Goal: Complete application form: Complete application form

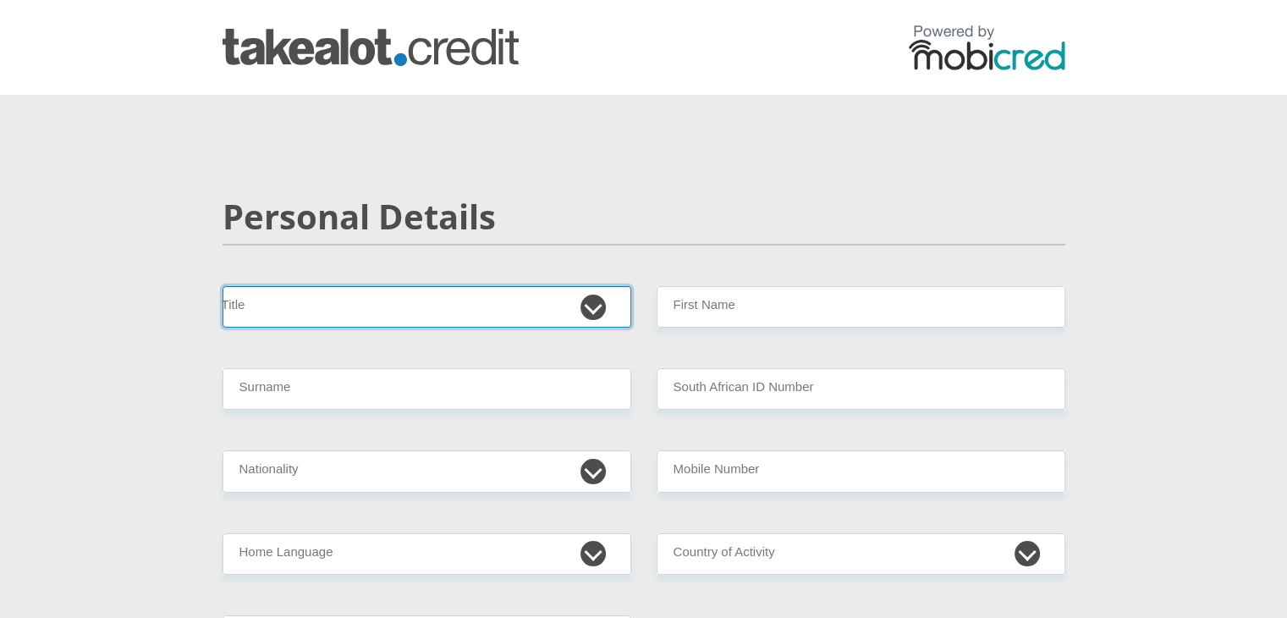
click at [597, 312] on select "Mr Ms Mrs Dr [PERSON_NAME]" at bounding box center [427, 306] width 409 height 41
select select "Mr"
click at [223, 286] on select "Mr Ms Mrs Dr [PERSON_NAME]" at bounding box center [427, 306] width 409 height 41
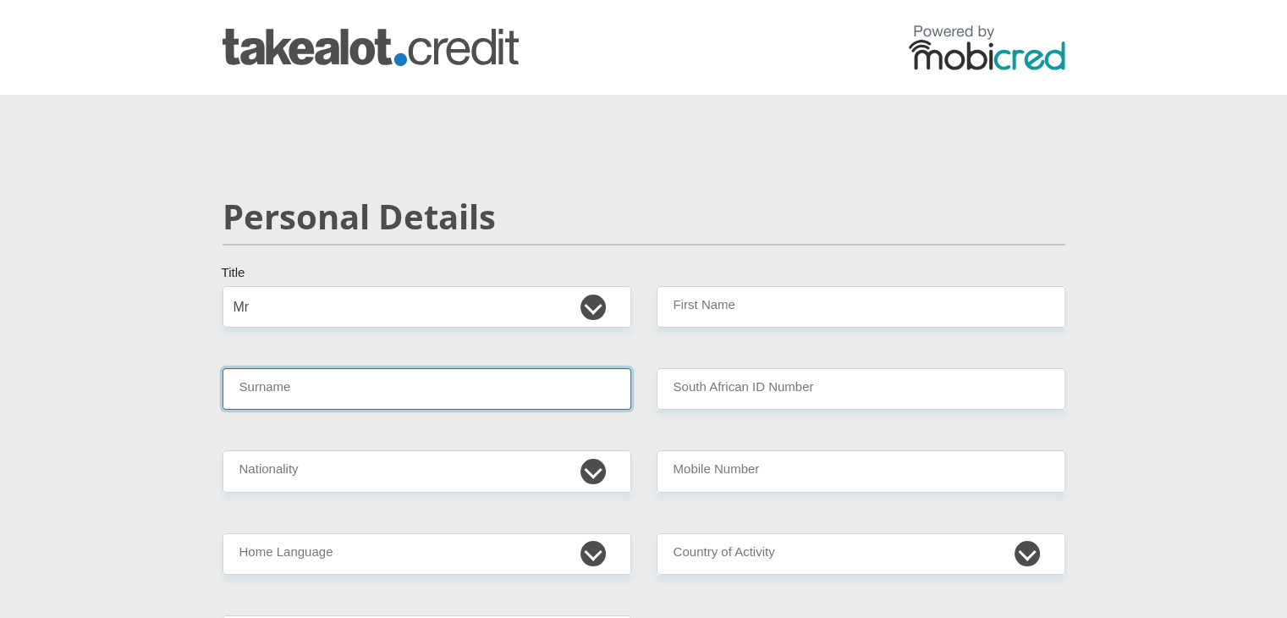
click at [382, 392] on input "Surname" at bounding box center [427, 388] width 409 height 41
type input "[PERSON_NAME]"
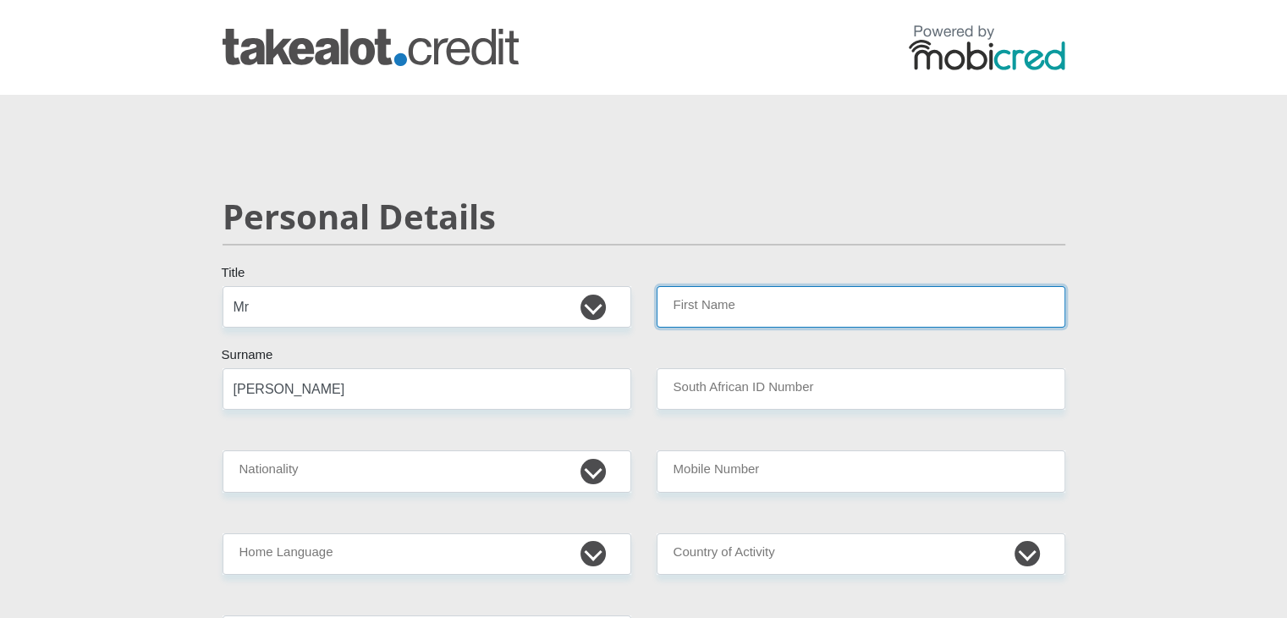
type input "Master"
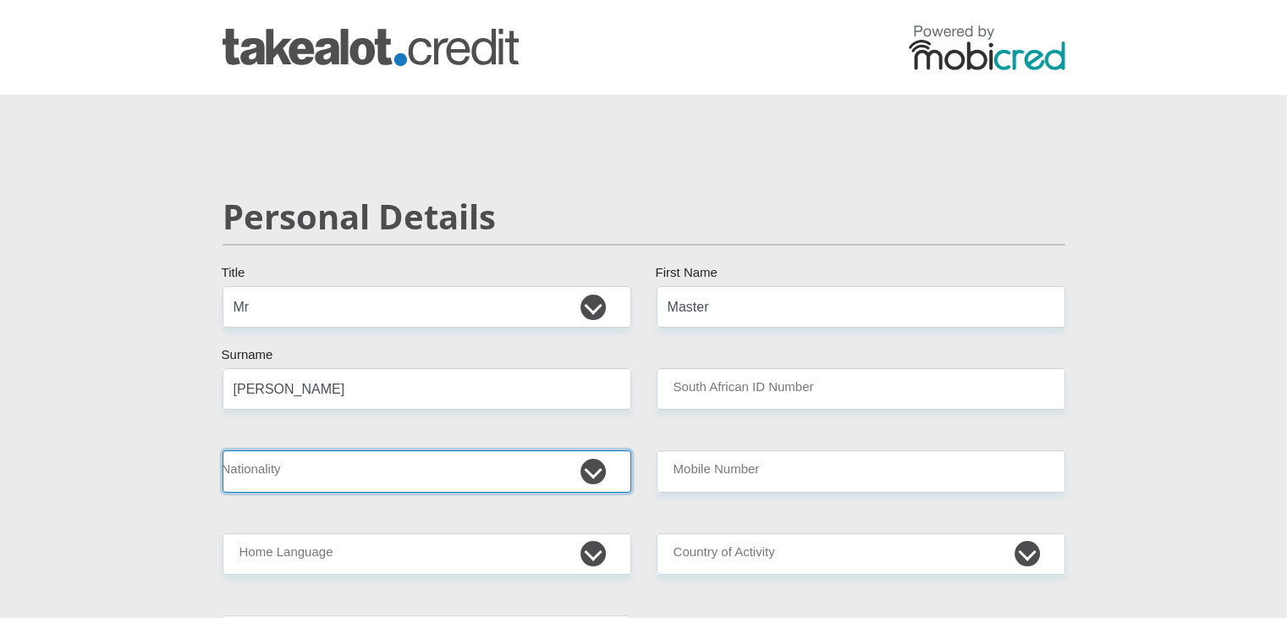
select select "ZAF"
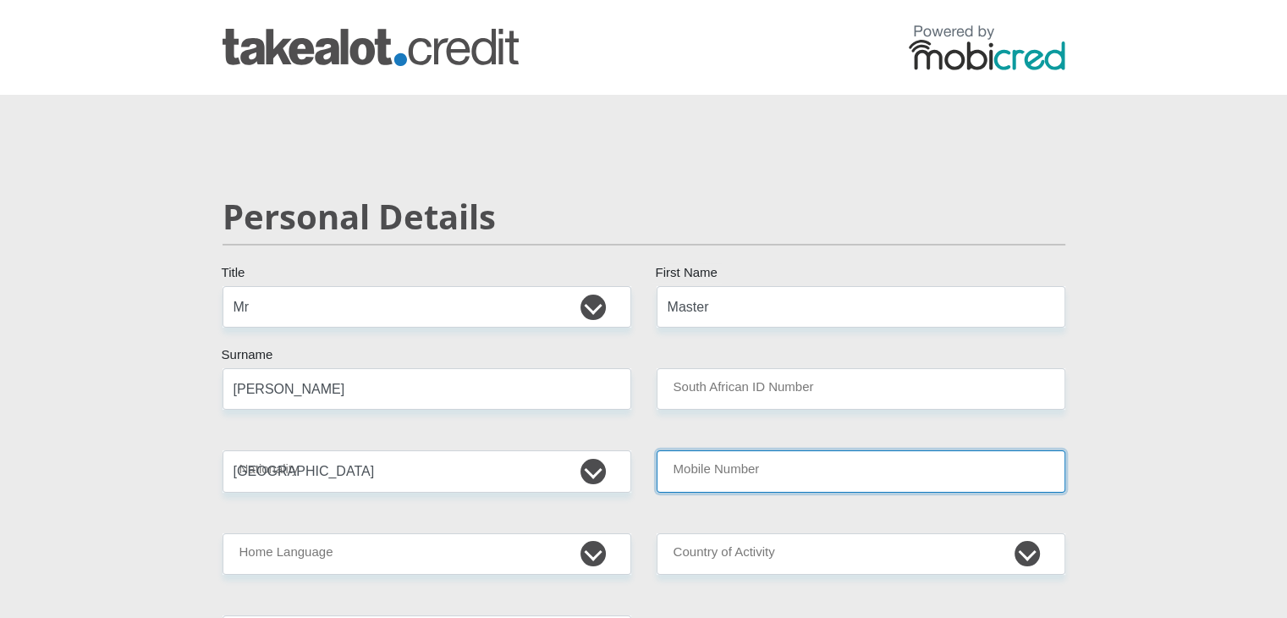
type input "0739722446"
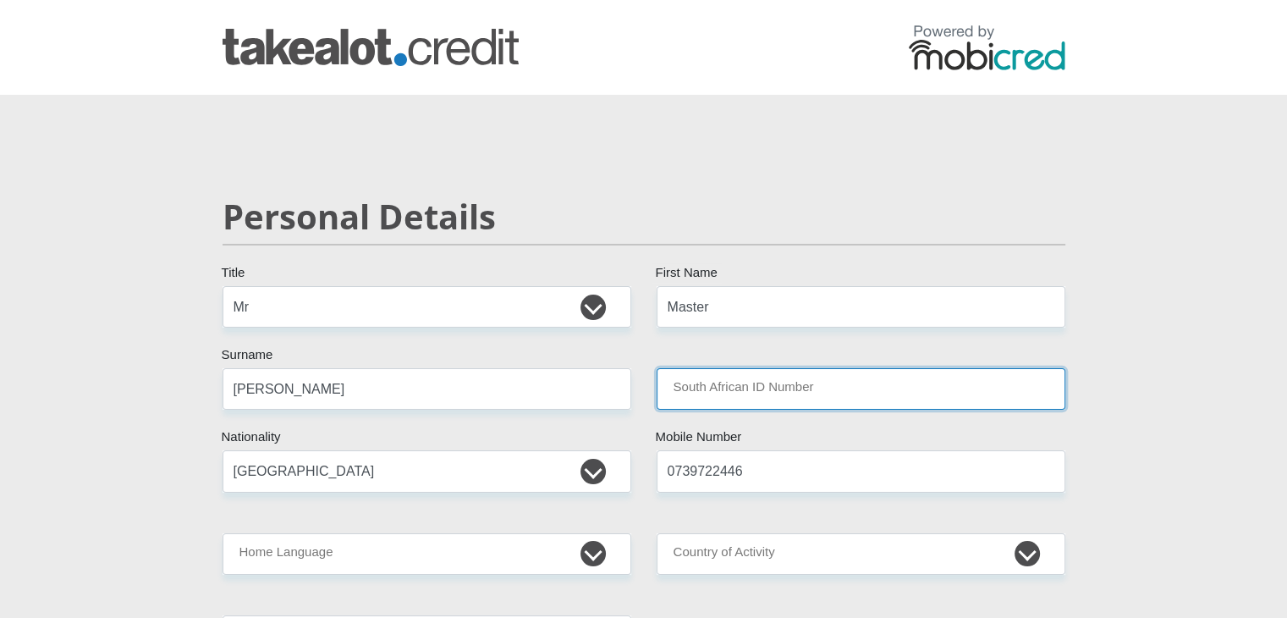
click at [690, 393] on input "South African ID Number" at bounding box center [861, 388] width 409 height 41
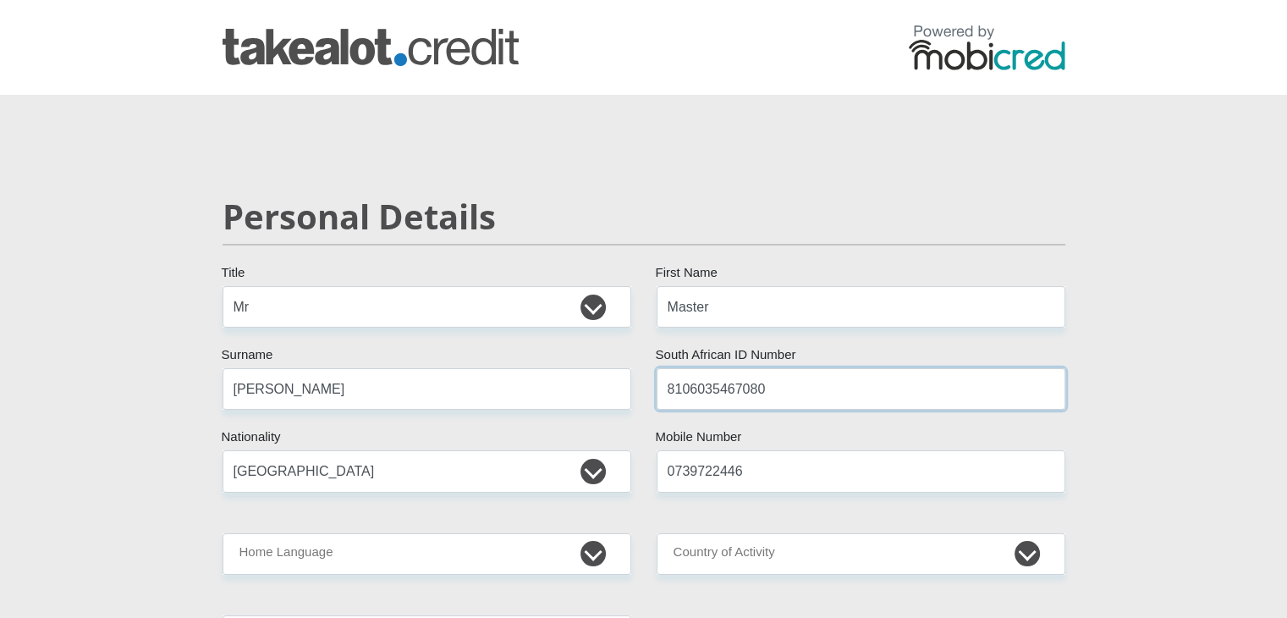
type input "8106035467080"
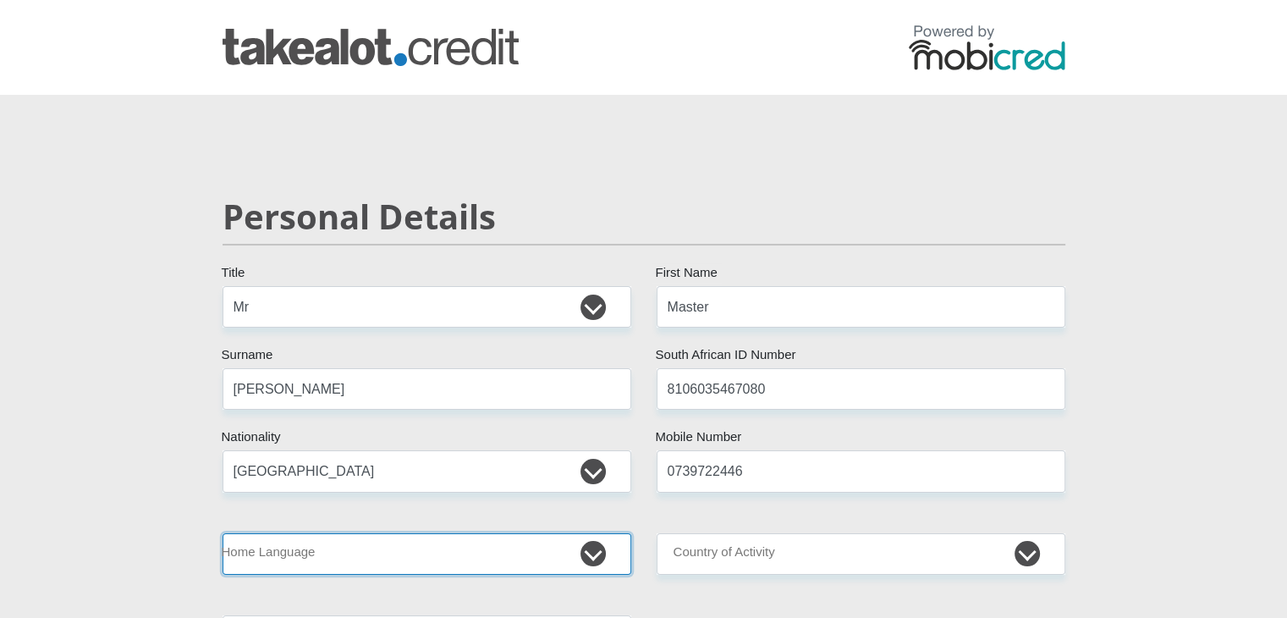
click at [379, 543] on select "Afrikaans English Sepedi South Ndebele Southern Sotho Swati Tsonga Tswana Venda…" at bounding box center [427, 553] width 409 height 41
select select "ven"
click at [223, 533] on select "Afrikaans English Sepedi South Ndebele Southern Sotho Swati Tsonga Tswana Venda…" at bounding box center [427, 553] width 409 height 41
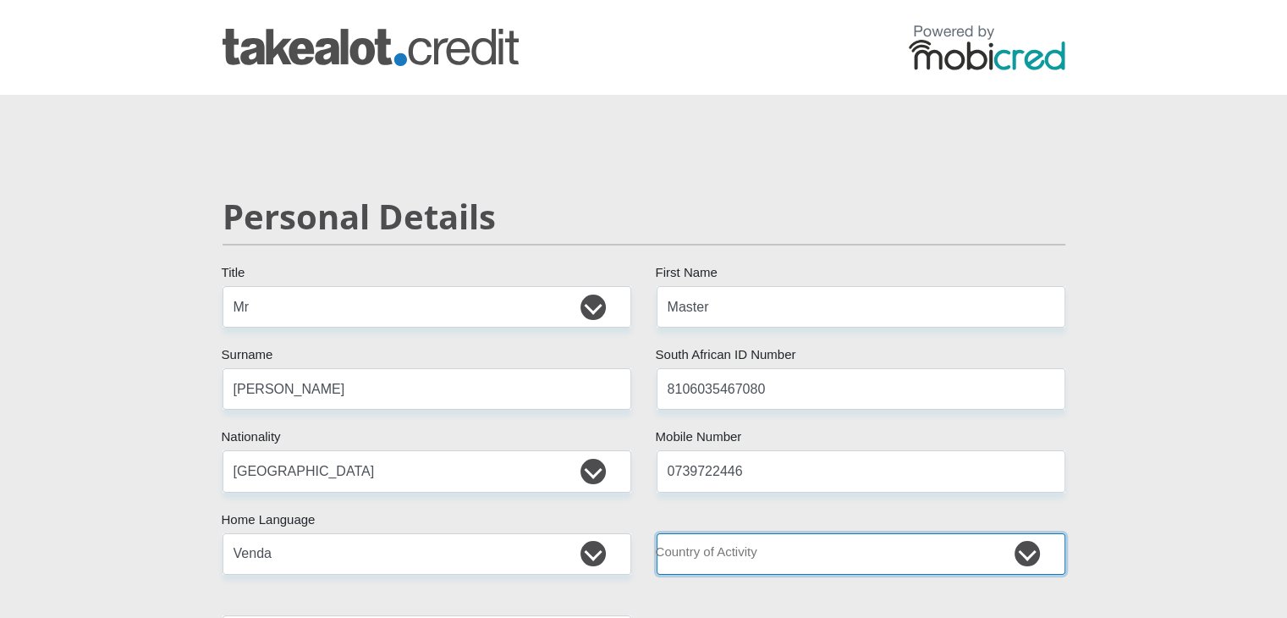
click at [732, 548] on select "[GEOGRAPHIC_DATA] [GEOGRAPHIC_DATA] [GEOGRAPHIC_DATA] [GEOGRAPHIC_DATA] [GEOGRA…" at bounding box center [861, 553] width 409 height 41
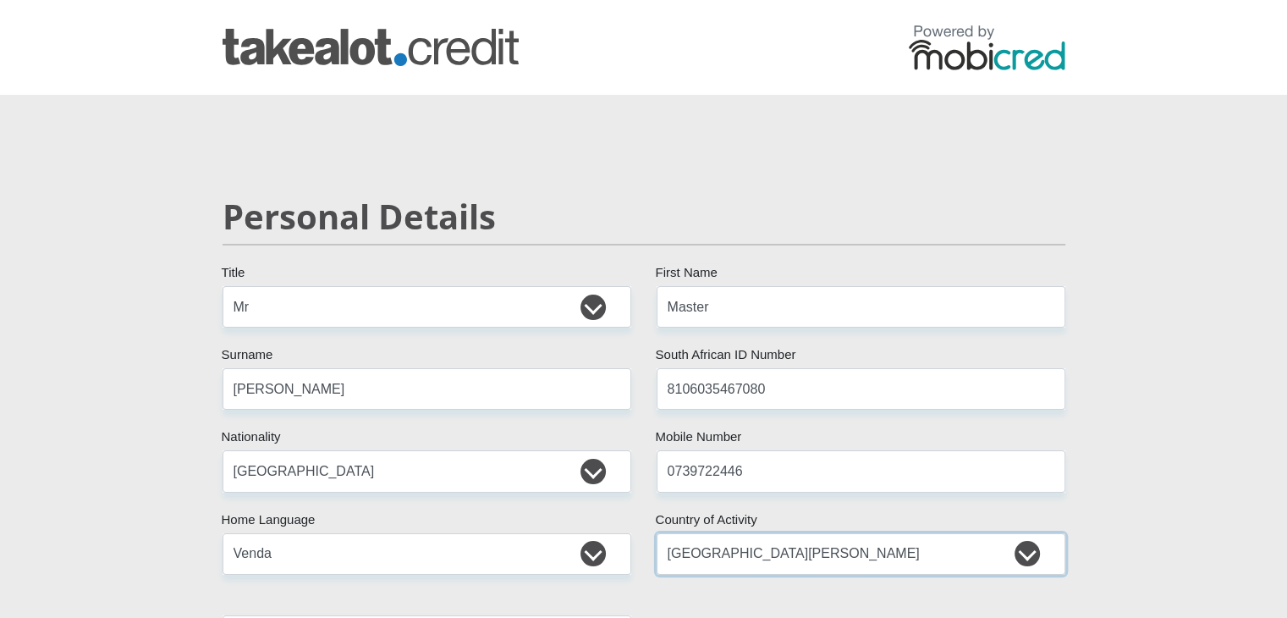
click at [687, 559] on select "[GEOGRAPHIC_DATA] [GEOGRAPHIC_DATA] [GEOGRAPHIC_DATA] [GEOGRAPHIC_DATA] [GEOGRA…" at bounding box center [861, 553] width 409 height 41
select select "ZAF"
click at [657, 533] on select "[GEOGRAPHIC_DATA] [GEOGRAPHIC_DATA] [GEOGRAPHIC_DATA] [GEOGRAPHIC_DATA] [GEOGRA…" at bounding box center [861, 553] width 409 height 41
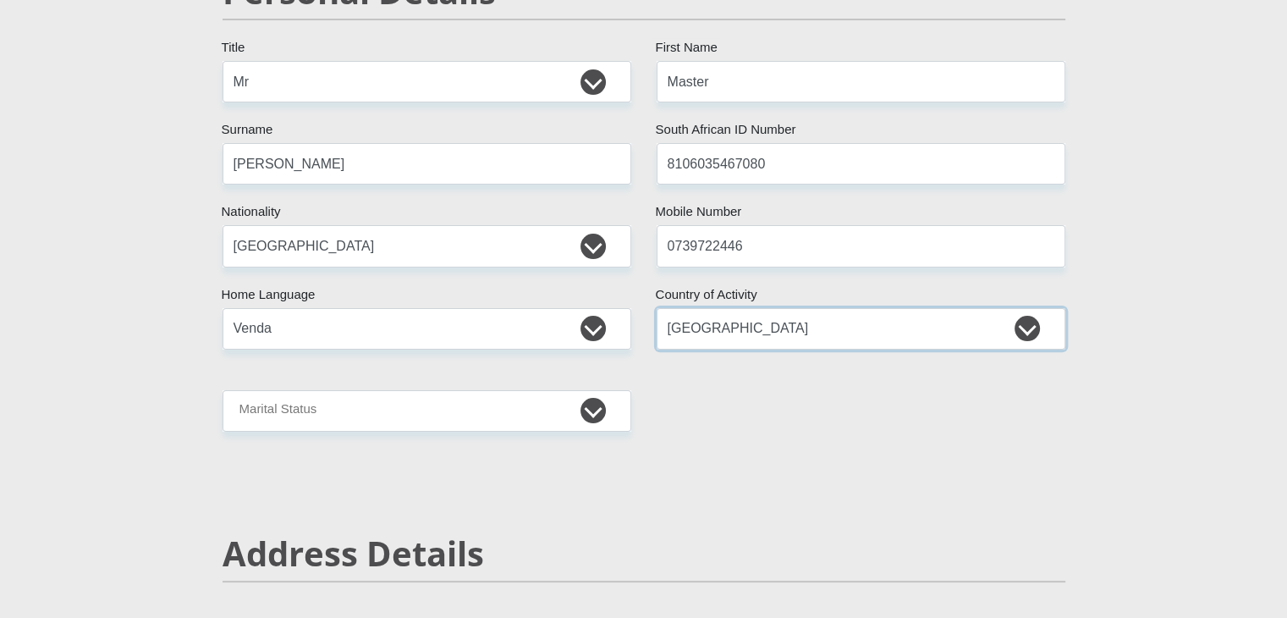
scroll to position [254, 0]
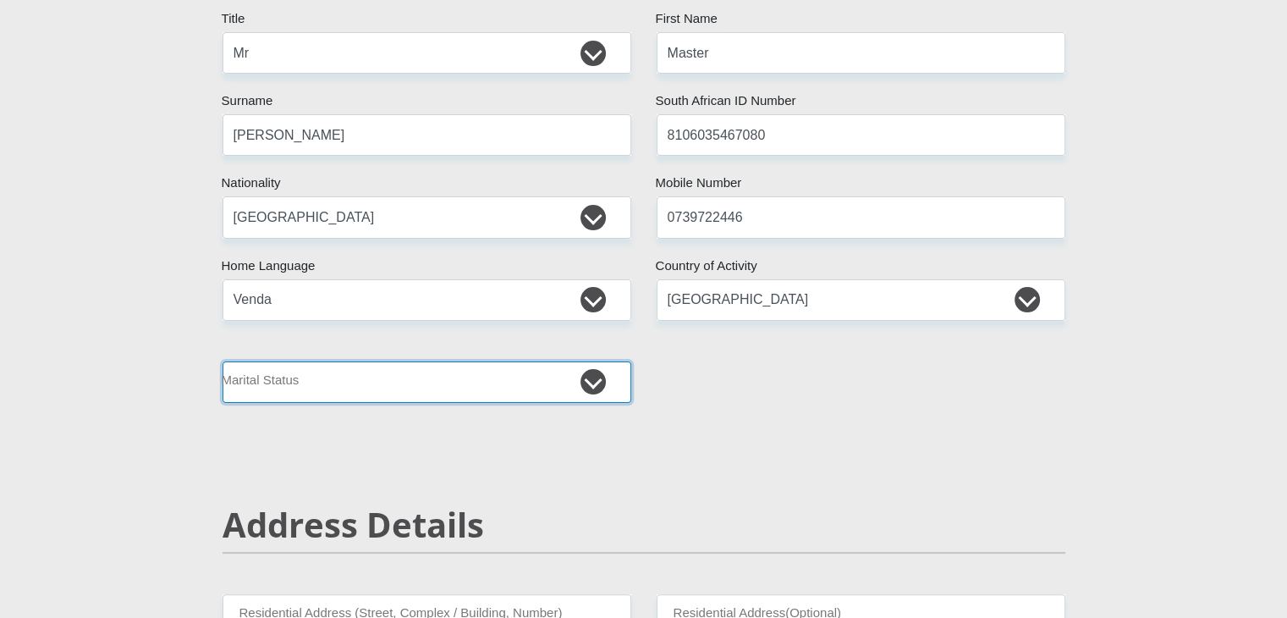
click at [589, 383] on select "Married ANC Single Divorced Widowed Married COP or Customary Law" at bounding box center [427, 381] width 409 height 41
select select "2"
click at [223, 361] on select "Married ANC Single Divorced Widowed Married COP or Customary Law" at bounding box center [427, 381] width 409 height 41
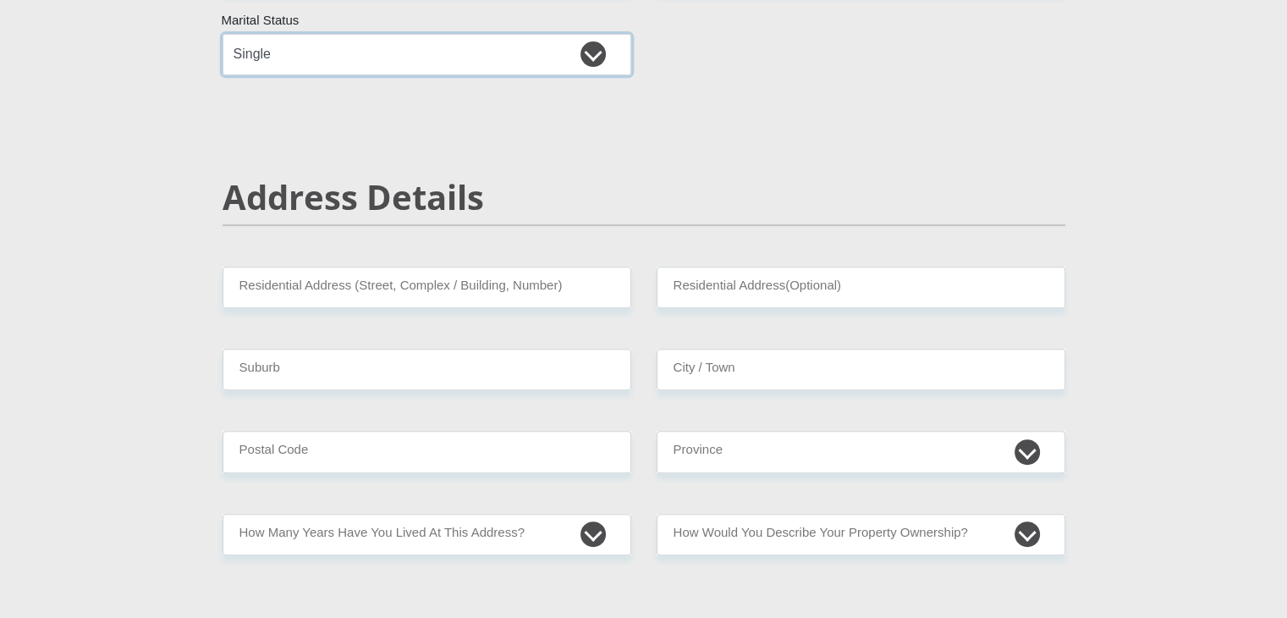
scroll to position [630, 0]
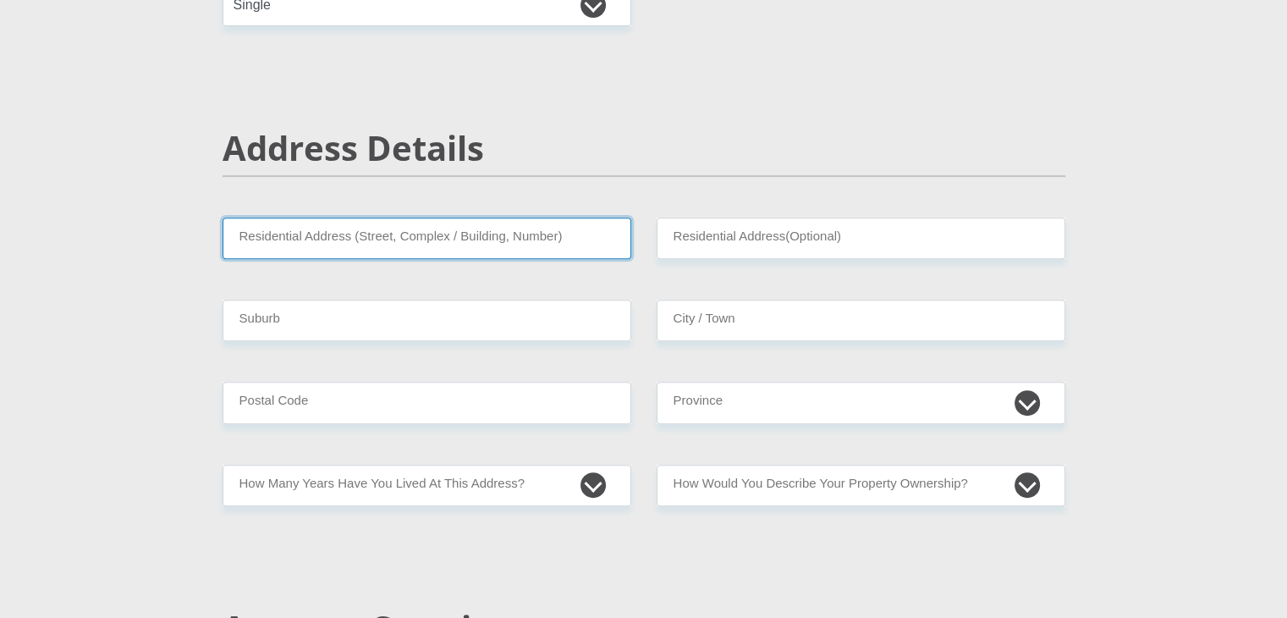
click at [406, 239] on input "Residential Address (Street, Complex / Building, Number)" at bounding box center [427, 237] width 409 height 41
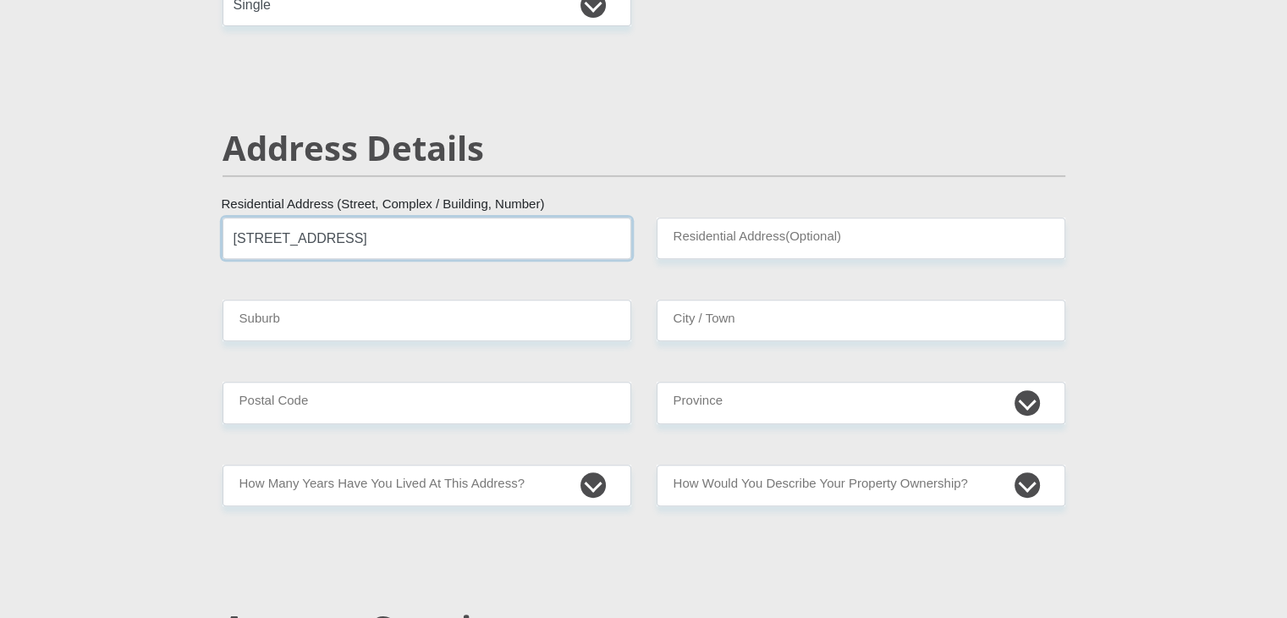
type input "[STREET_ADDRESS]"
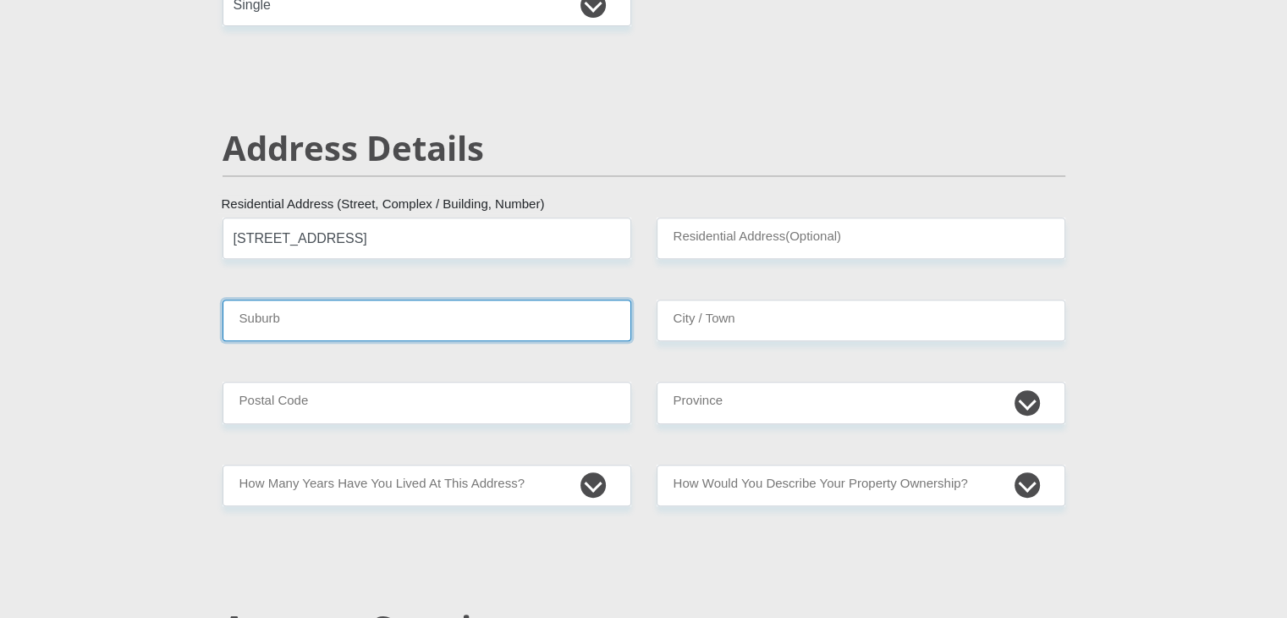
click at [278, 322] on input "Suburb" at bounding box center [427, 320] width 409 height 41
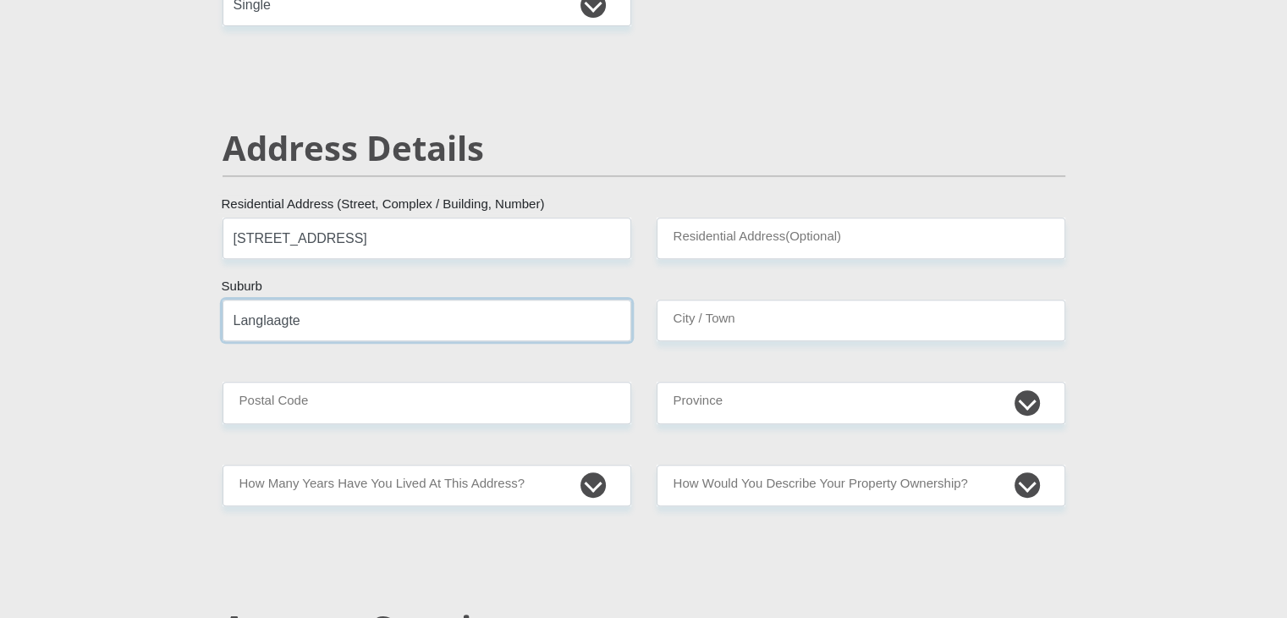
type input "Langlaagte"
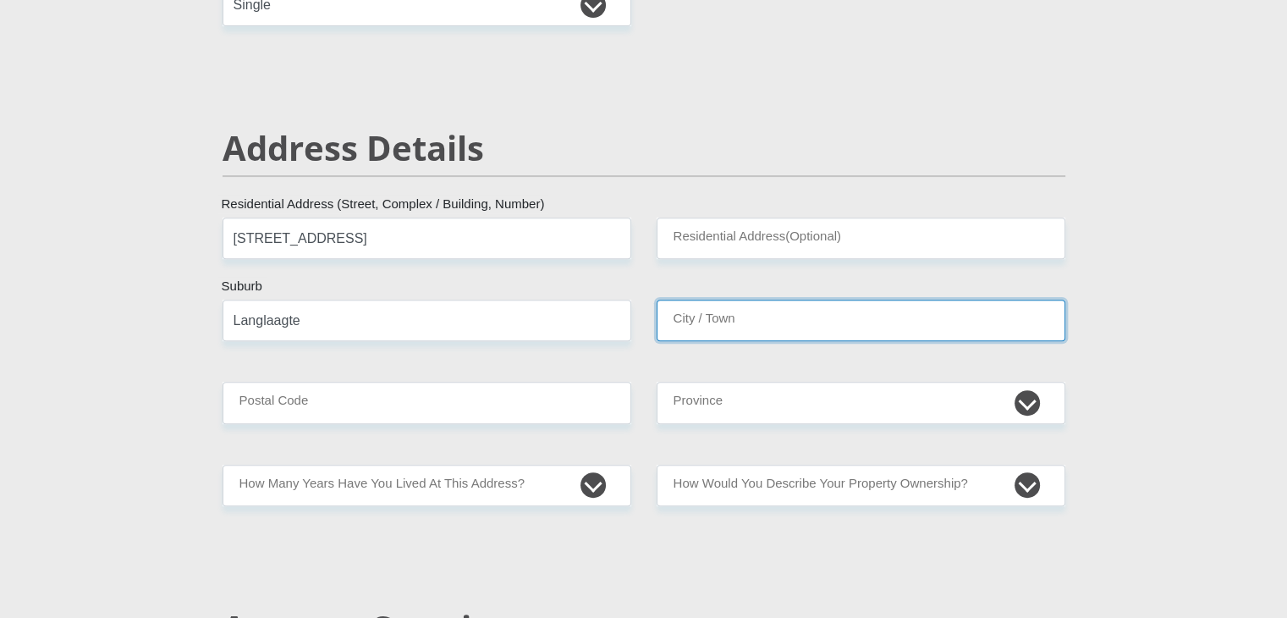
click at [726, 321] on input "City / Town" at bounding box center [861, 320] width 409 height 41
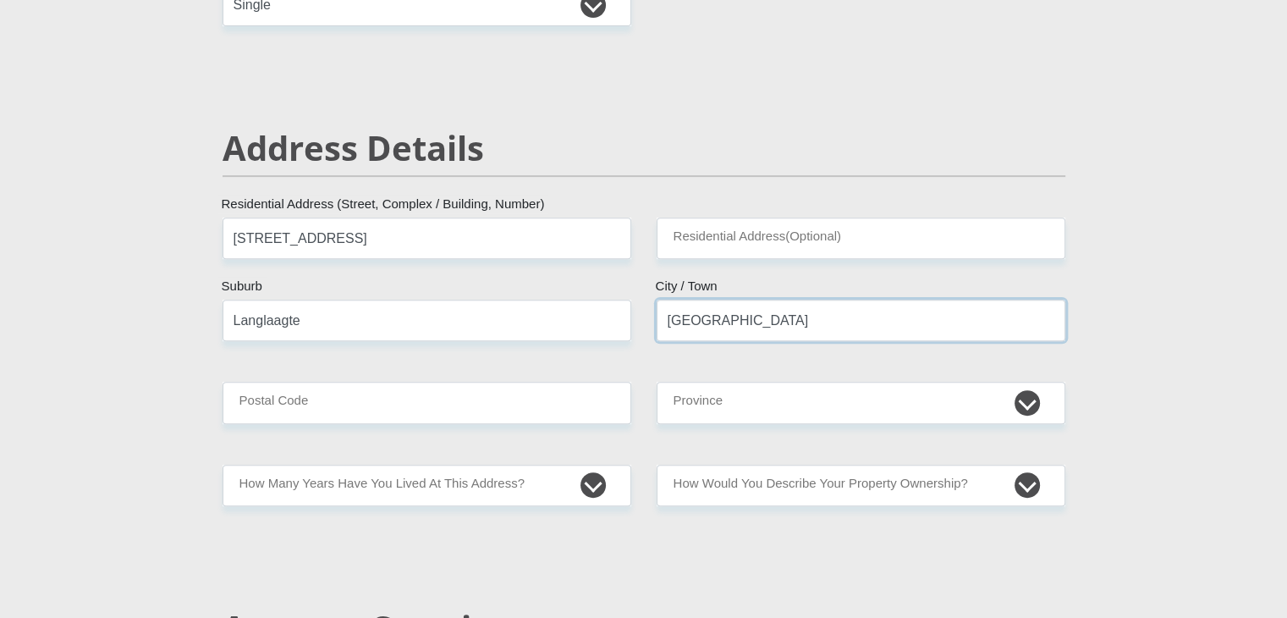
type input "[GEOGRAPHIC_DATA]"
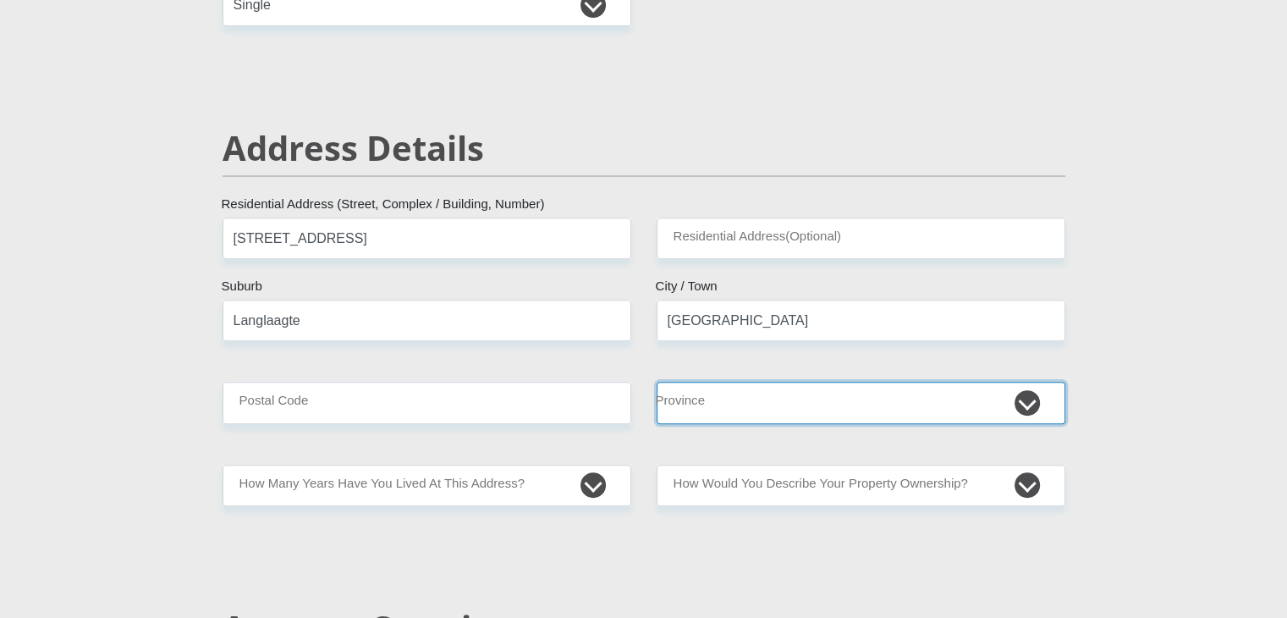
click at [709, 400] on select "Eastern Cape Free State [GEOGRAPHIC_DATA] [GEOGRAPHIC_DATA][DATE] [GEOGRAPHIC_D…" at bounding box center [861, 402] width 409 height 41
select select "Gauteng"
click at [657, 382] on select "Eastern Cape Free State [GEOGRAPHIC_DATA] [GEOGRAPHIC_DATA][DATE] [GEOGRAPHIC_D…" at bounding box center [861, 402] width 409 height 41
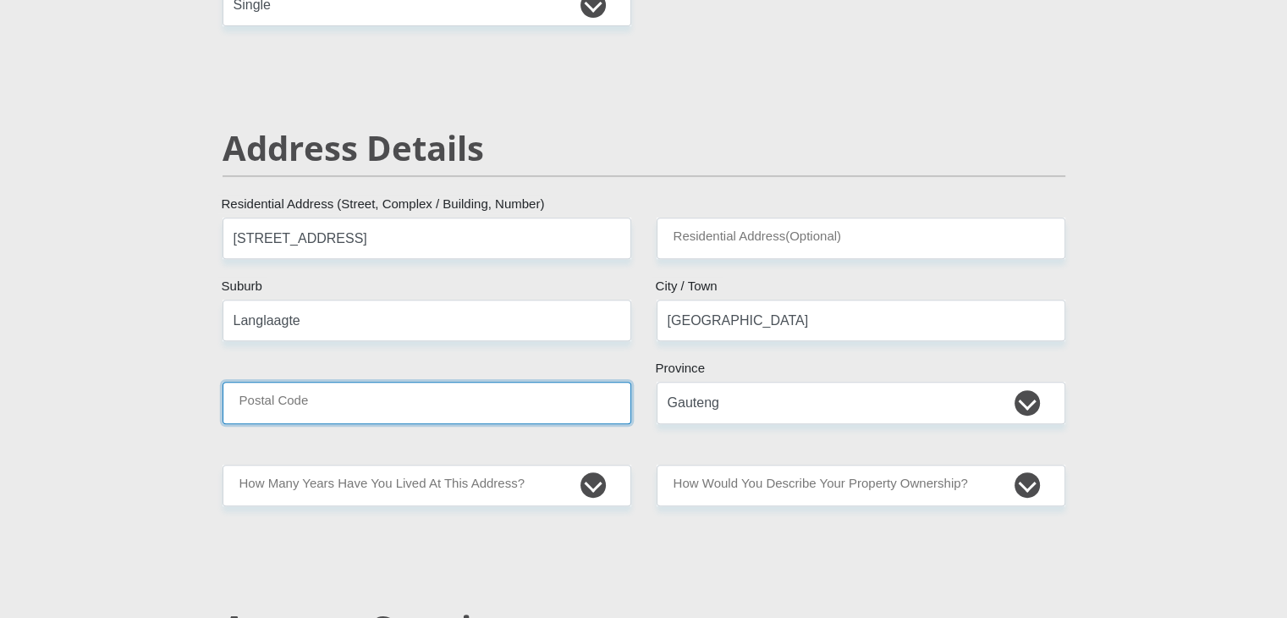
click at [290, 410] on input "Postal Code" at bounding box center [427, 402] width 409 height 41
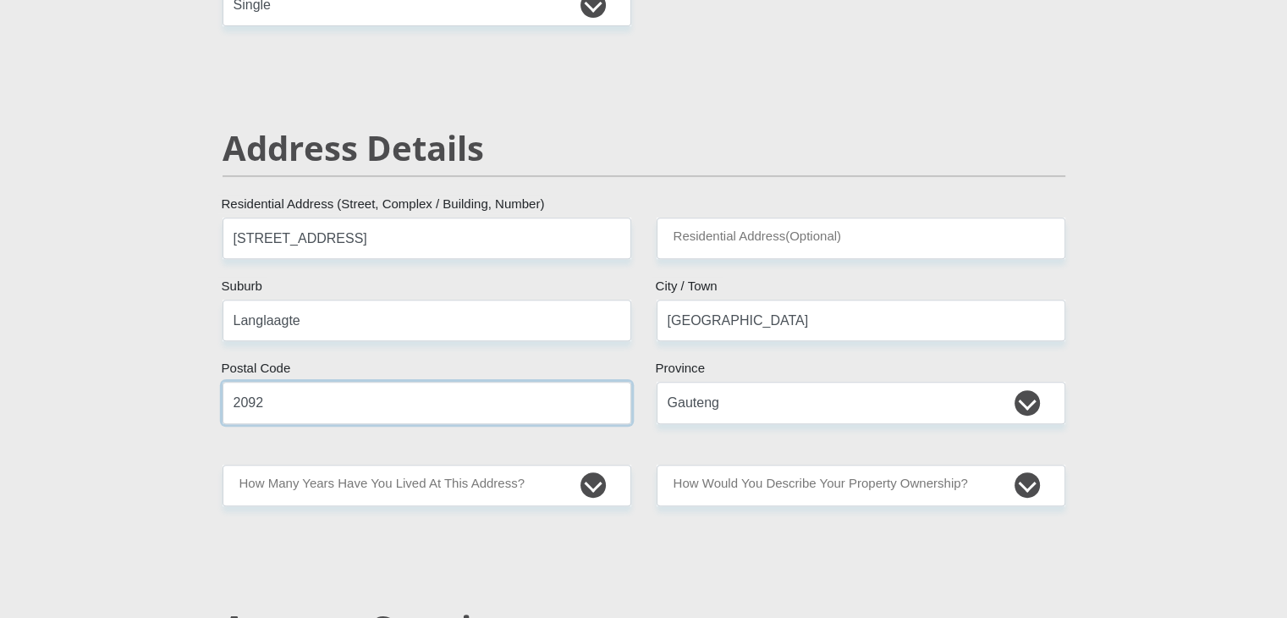
type input "2092"
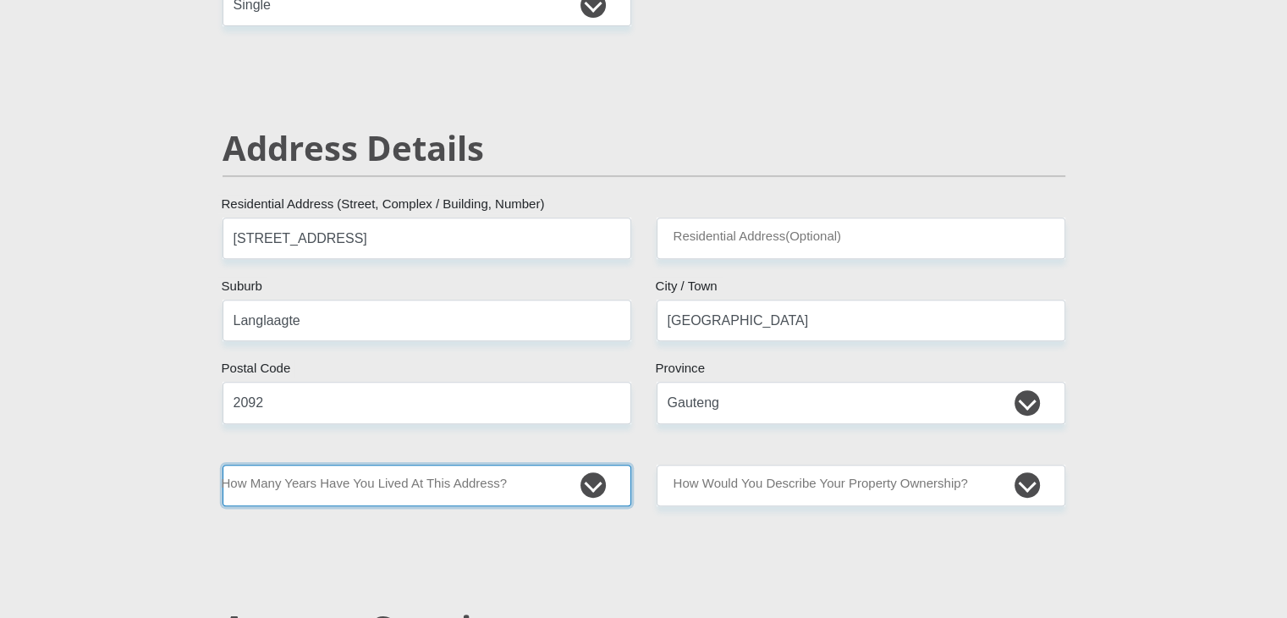
click at [589, 485] on select "less than 1 year 1-3 years 3-5 years 5+ years" at bounding box center [427, 485] width 409 height 41
select select "5"
click at [223, 465] on select "less than 1 year 1-3 years 3-5 years 5+ years" at bounding box center [427, 485] width 409 height 41
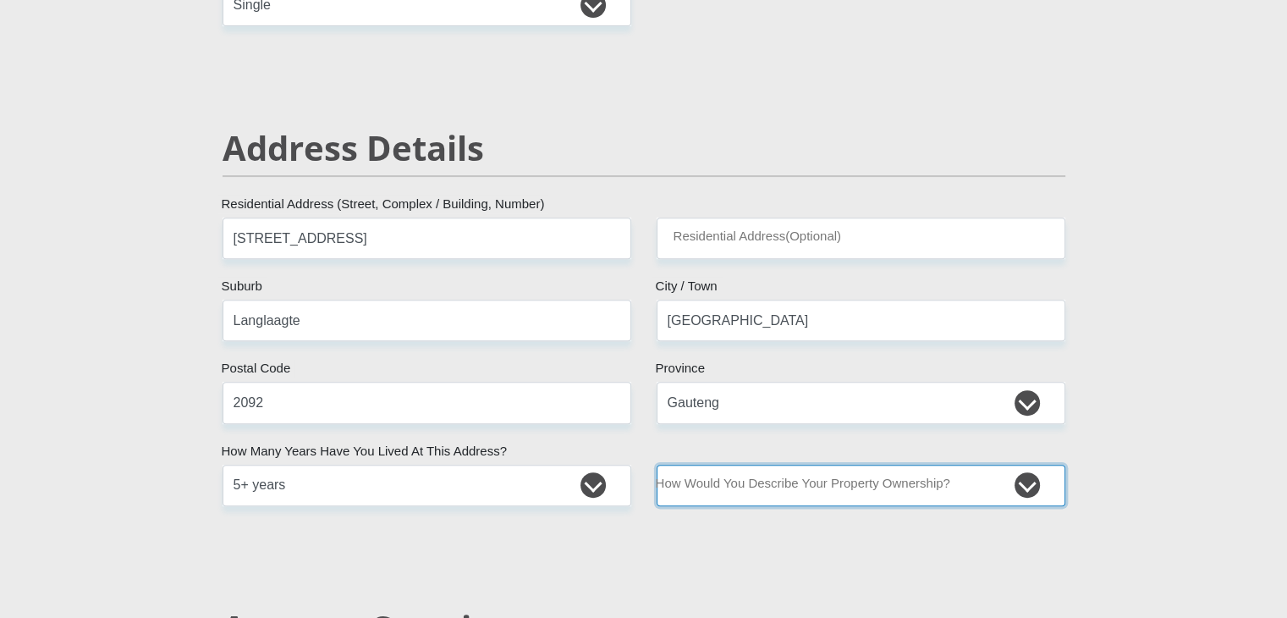
drag, startPoint x: 812, startPoint y: 491, endPoint x: 744, endPoint y: 488, distance: 68.6
click at [744, 488] on select "Owned Rented Family Owned Company Dwelling" at bounding box center [861, 485] width 409 height 41
select select "parents"
click at [657, 465] on select "Owned Rented Family Owned Company Dwelling" at bounding box center [861, 485] width 409 height 41
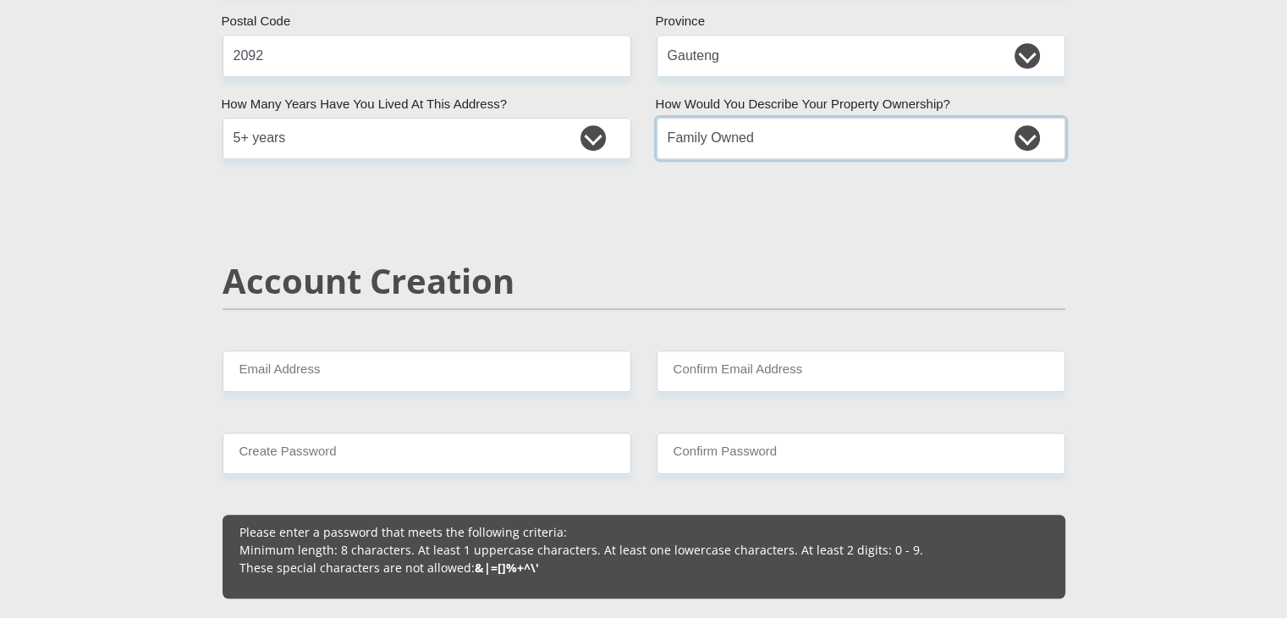
scroll to position [1046, 0]
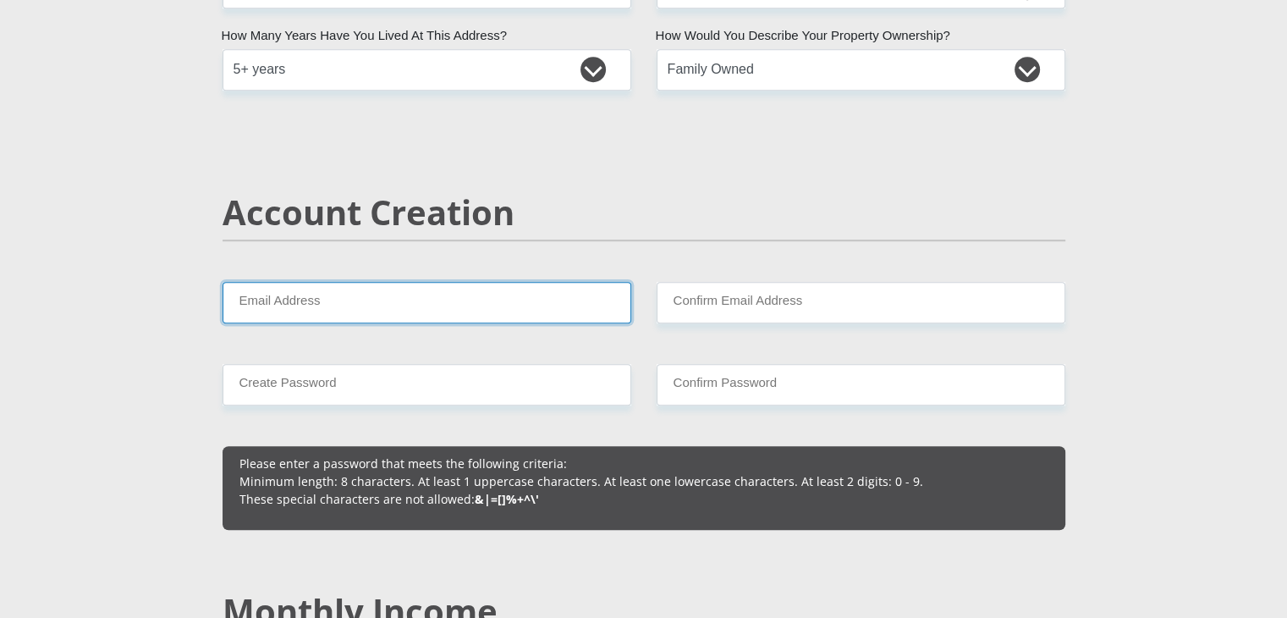
click at [376, 300] on input "Email Address" at bounding box center [427, 302] width 409 height 41
type input "[EMAIL_ADDRESS][DOMAIN_NAME]"
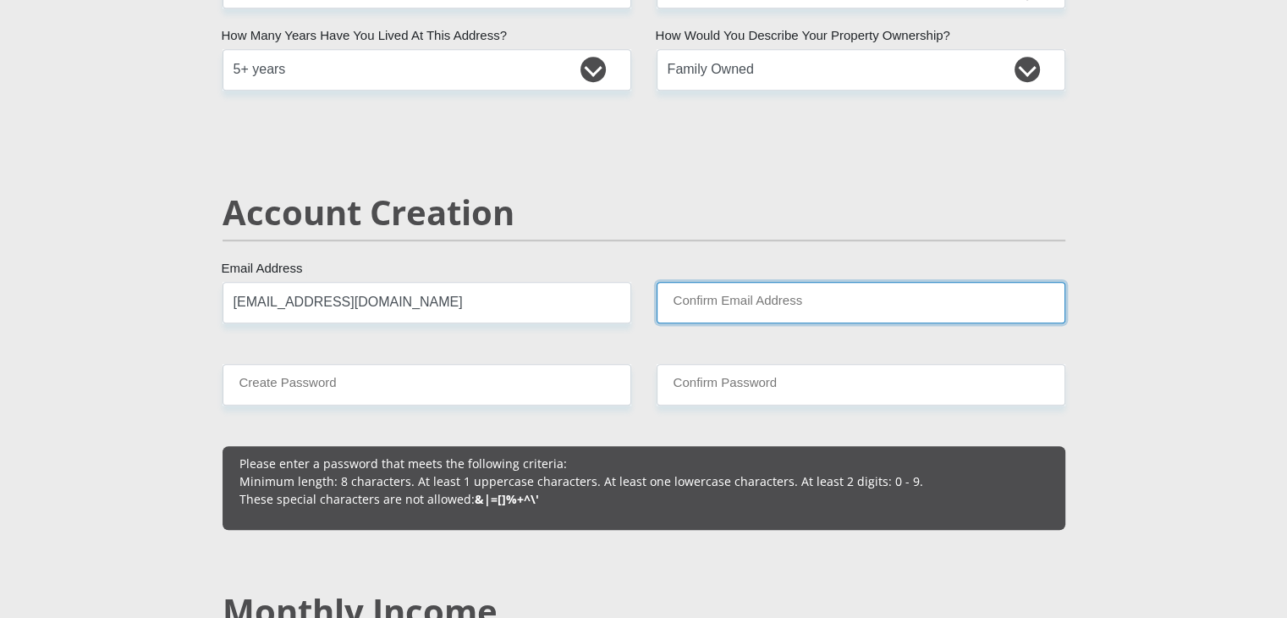
click at [698, 305] on input "Confirm Email Address" at bounding box center [861, 302] width 409 height 41
type input "[EMAIL_ADDRESS][DOMAIN_NAME]"
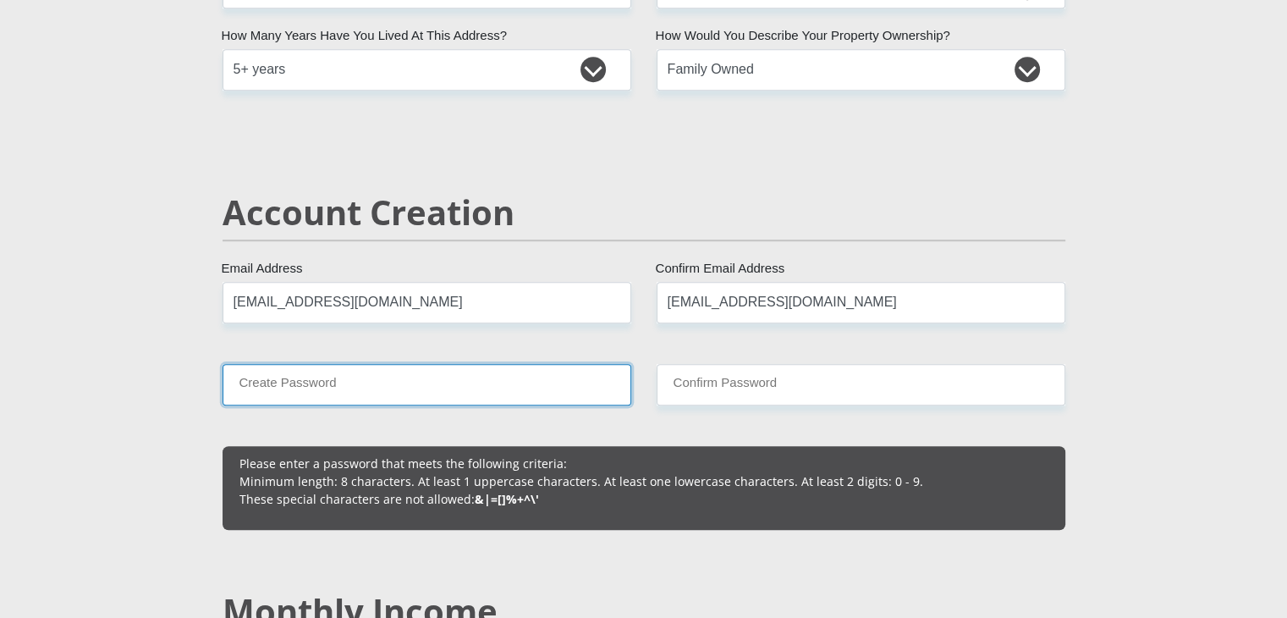
click at [396, 390] on input "Create Password" at bounding box center [427, 384] width 409 height 41
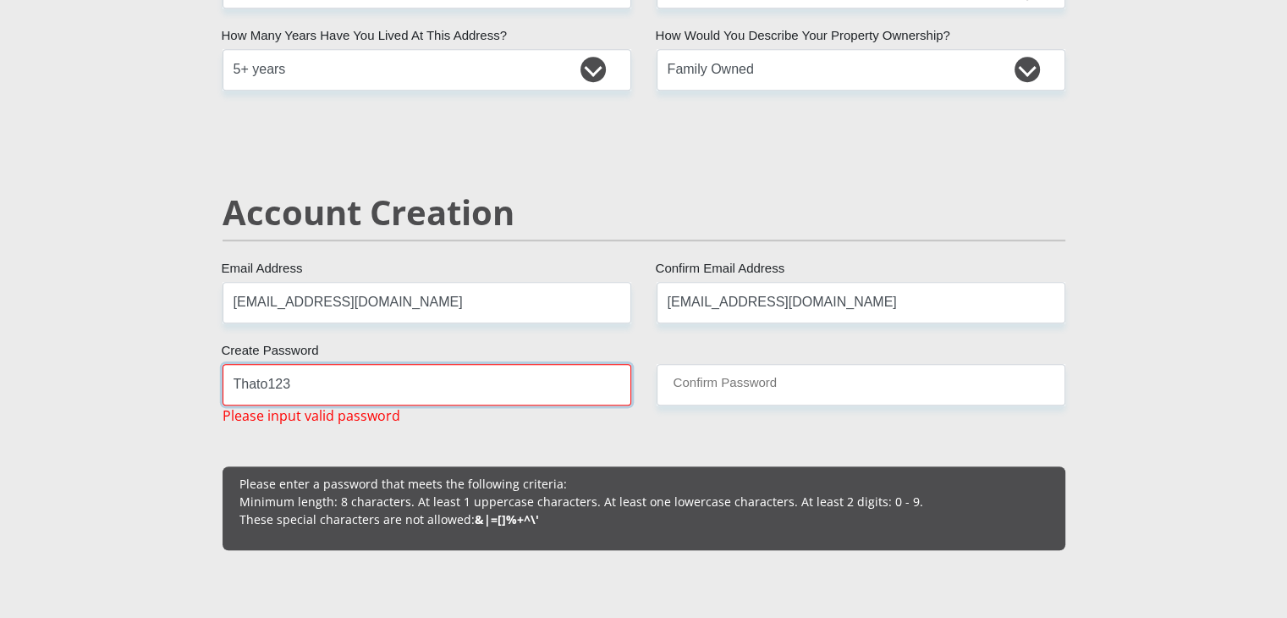
click at [345, 389] on input "Thato123" at bounding box center [427, 384] width 409 height 41
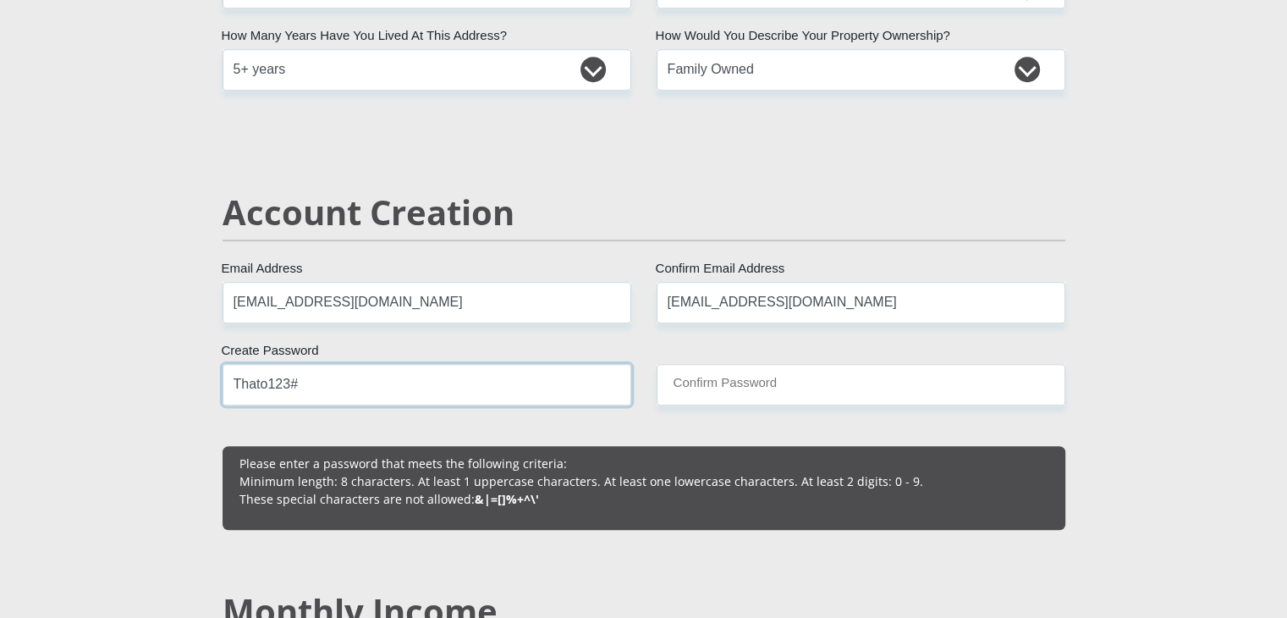
type input "Thato123#"
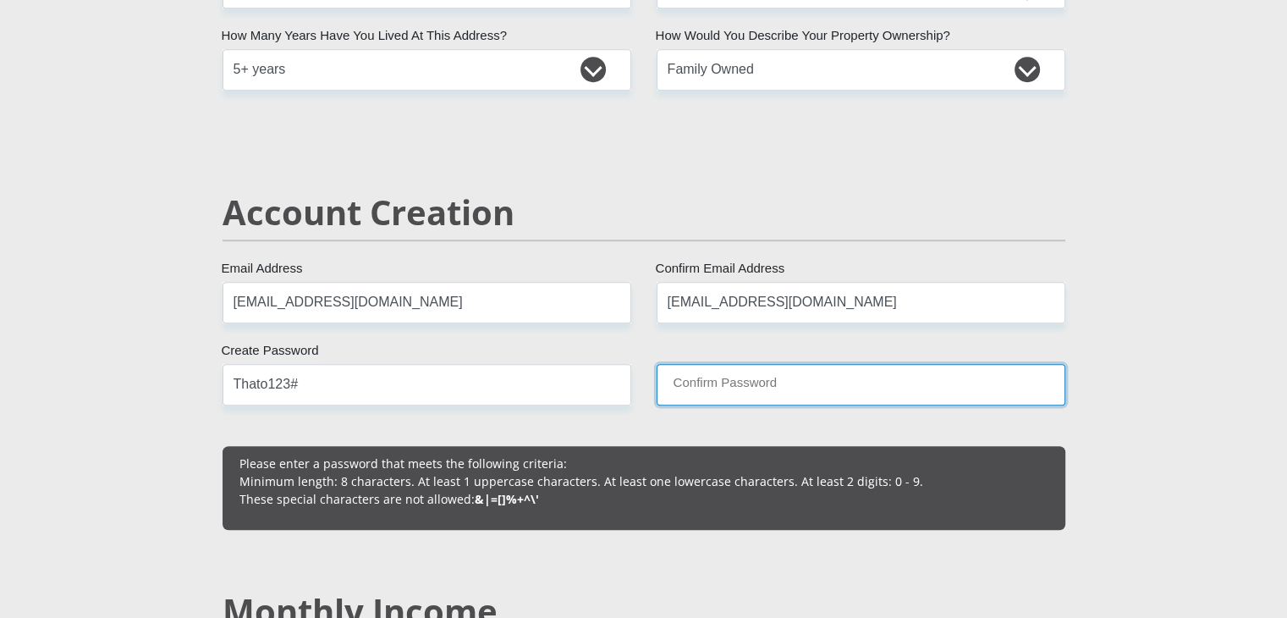
click at [685, 390] on input "Confirm Password" at bounding box center [861, 384] width 409 height 41
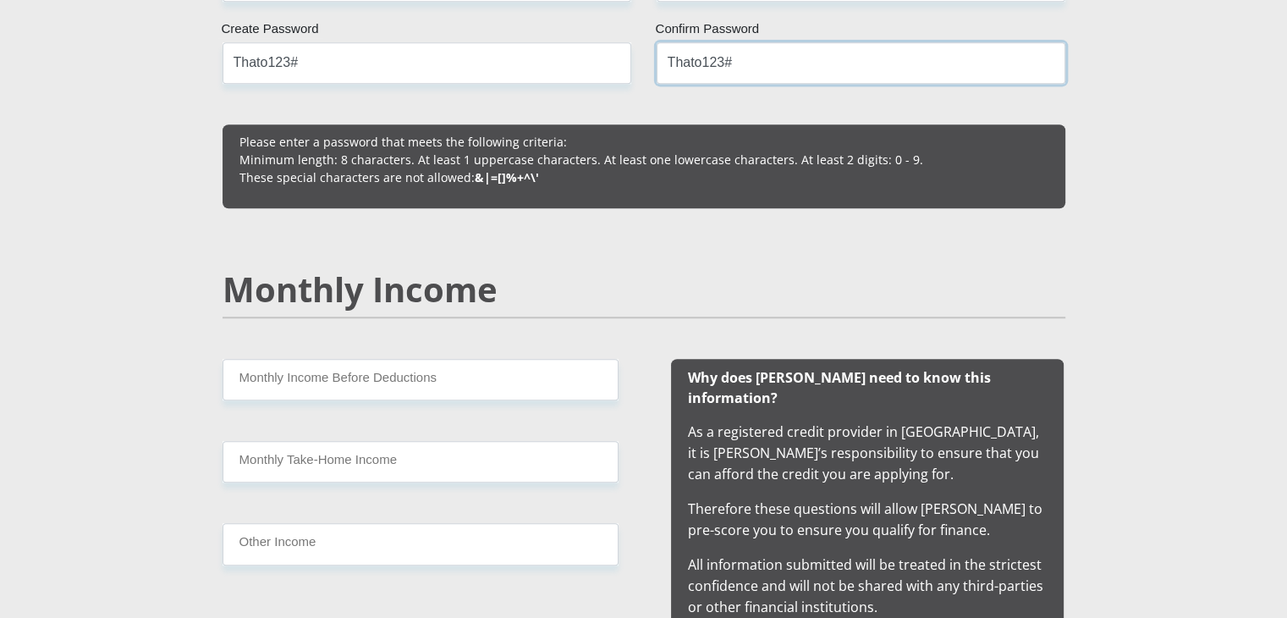
scroll to position [1455, 0]
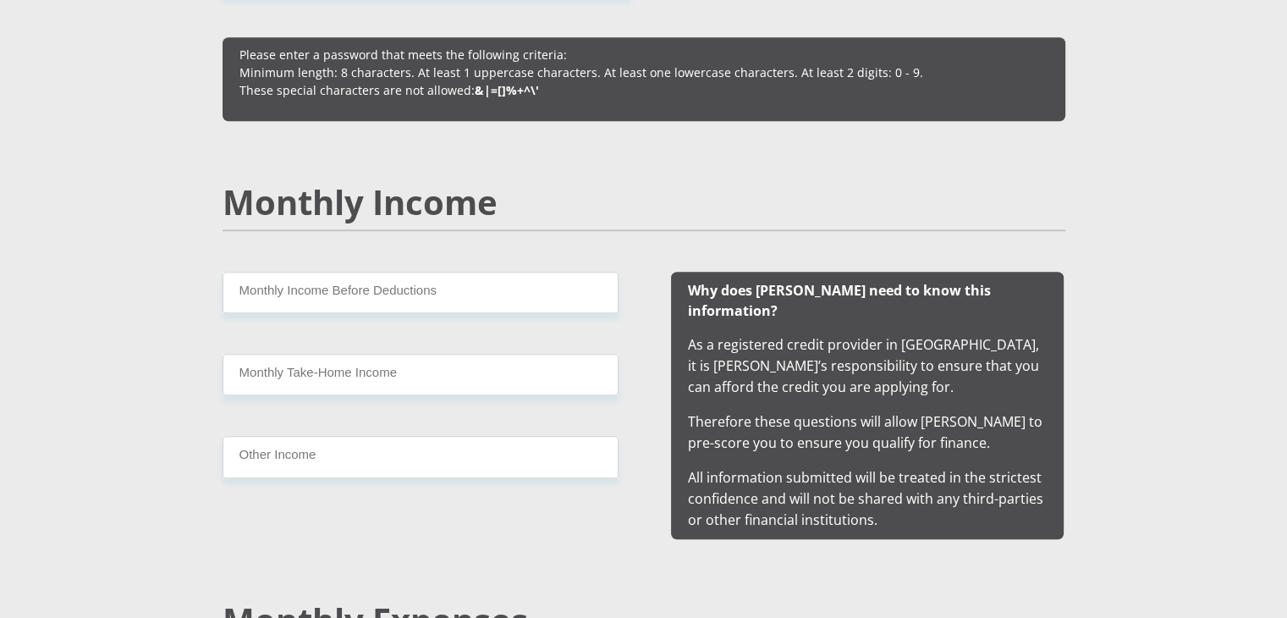
type input "Thato123#"
click at [582, 302] on input "Monthly Income Before Deductions" at bounding box center [421, 292] width 396 height 41
type input "7500"
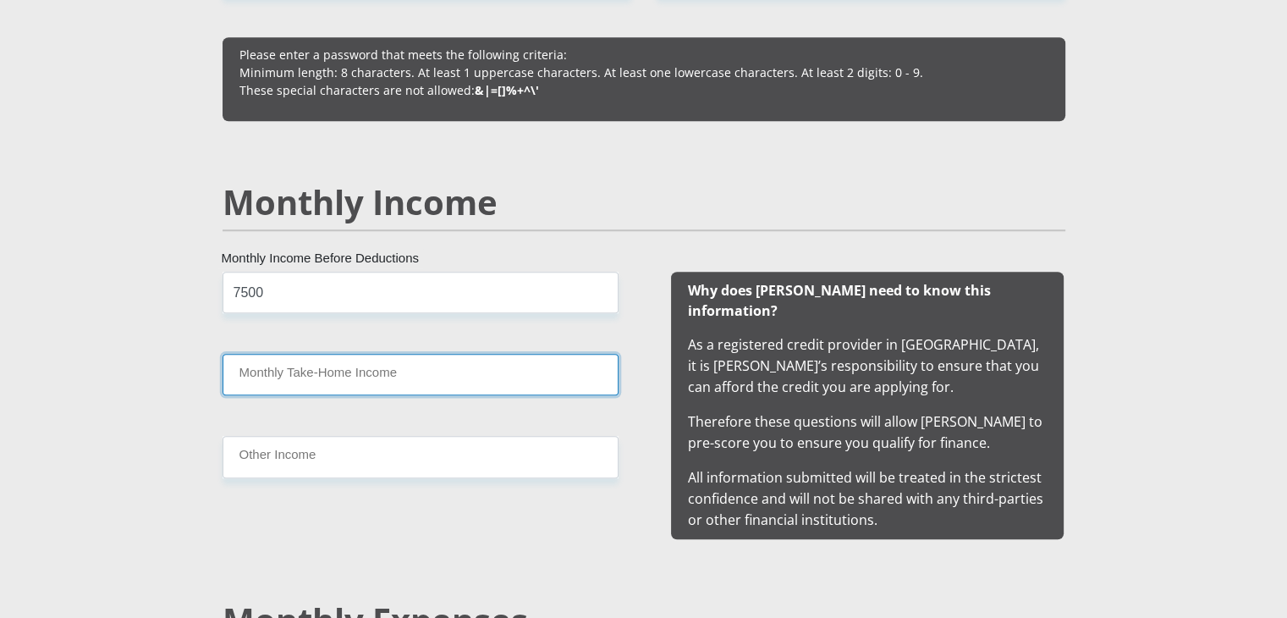
click at [406, 385] on input "Monthly Take-Home Income" at bounding box center [421, 374] width 396 height 41
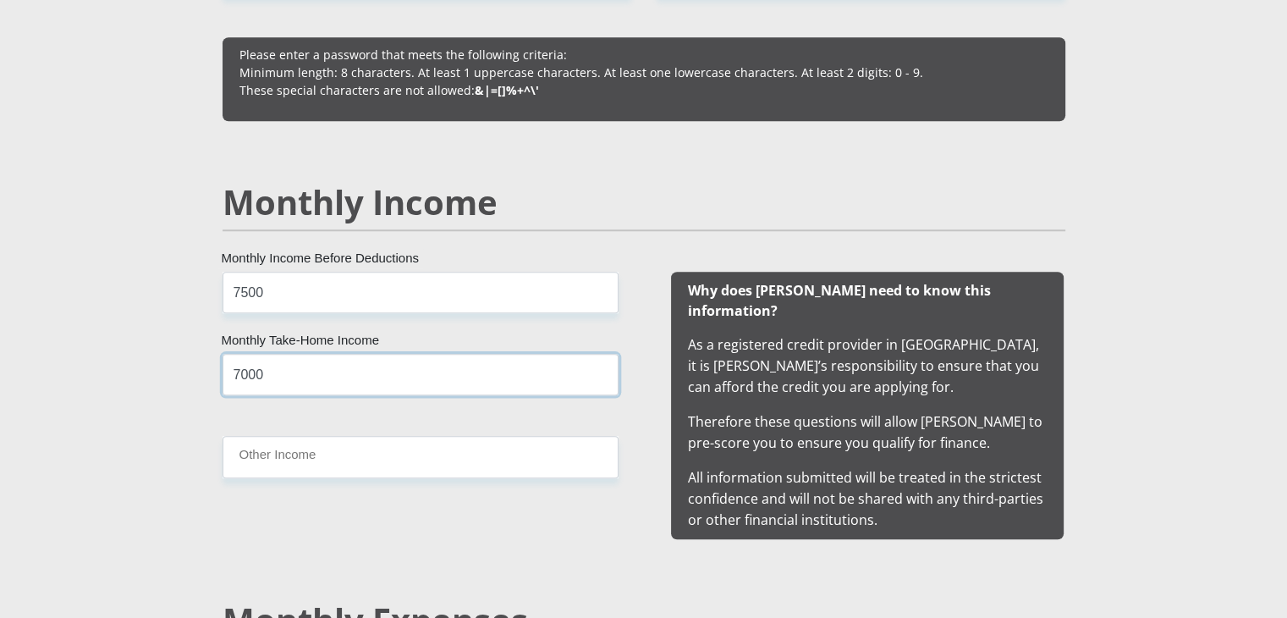
type input "7000"
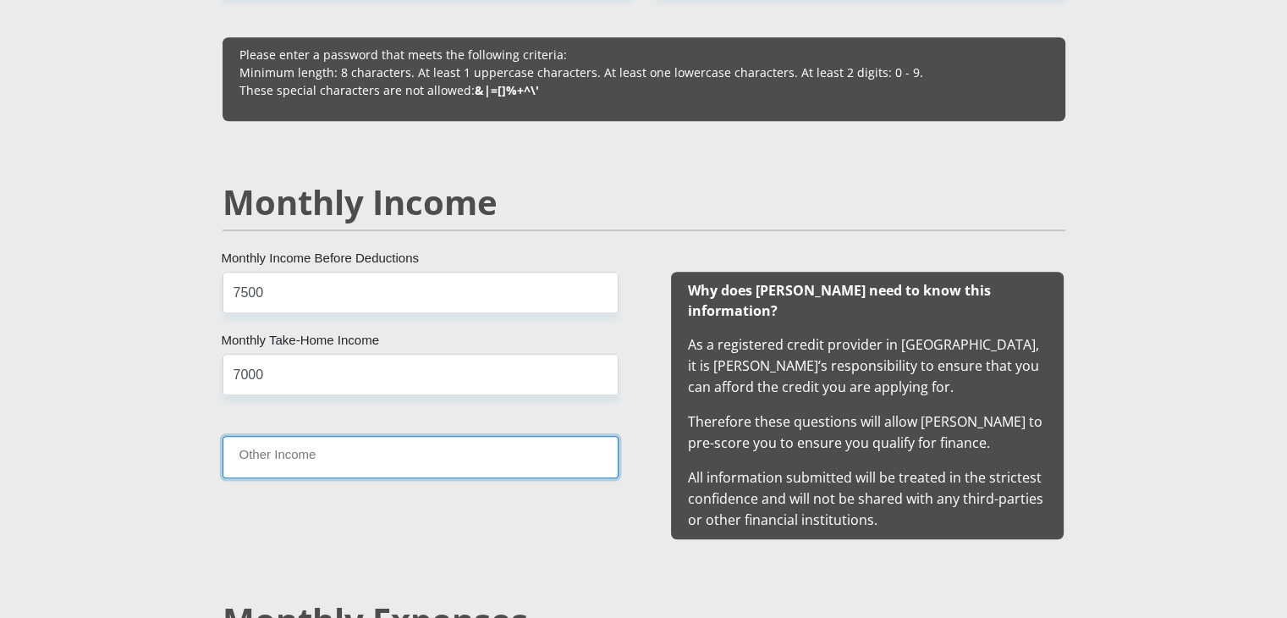
click at [345, 458] on input "Other Income" at bounding box center [421, 456] width 396 height 41
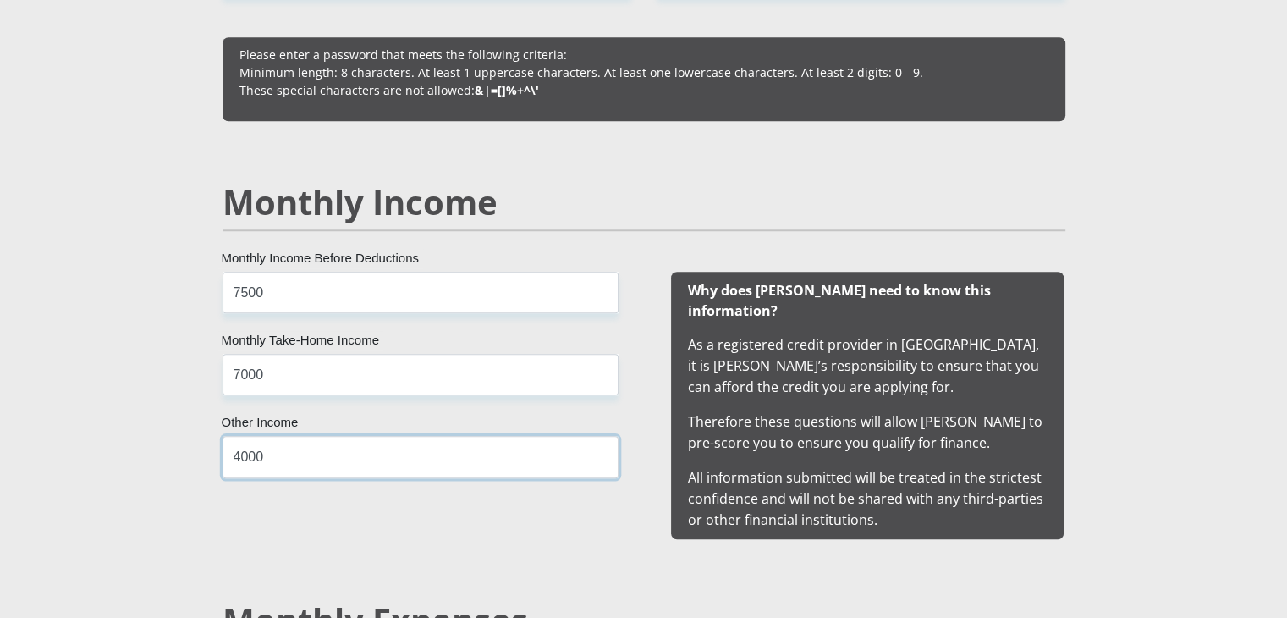
type input "4000"
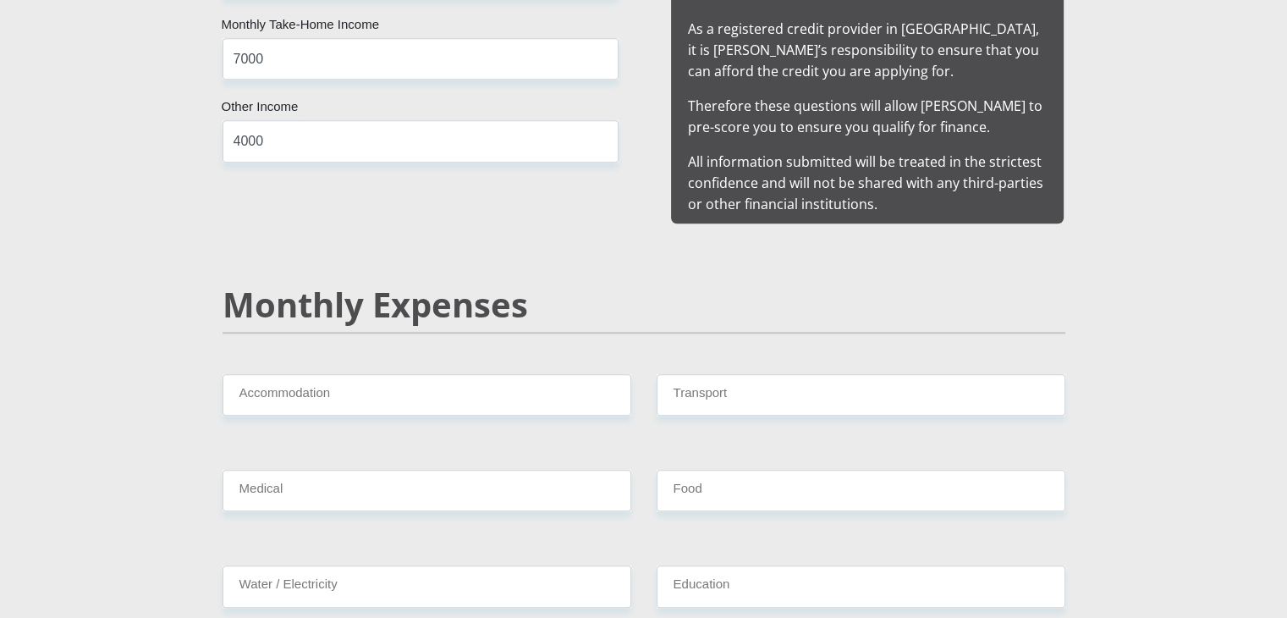
scroll to position [1798, 0]
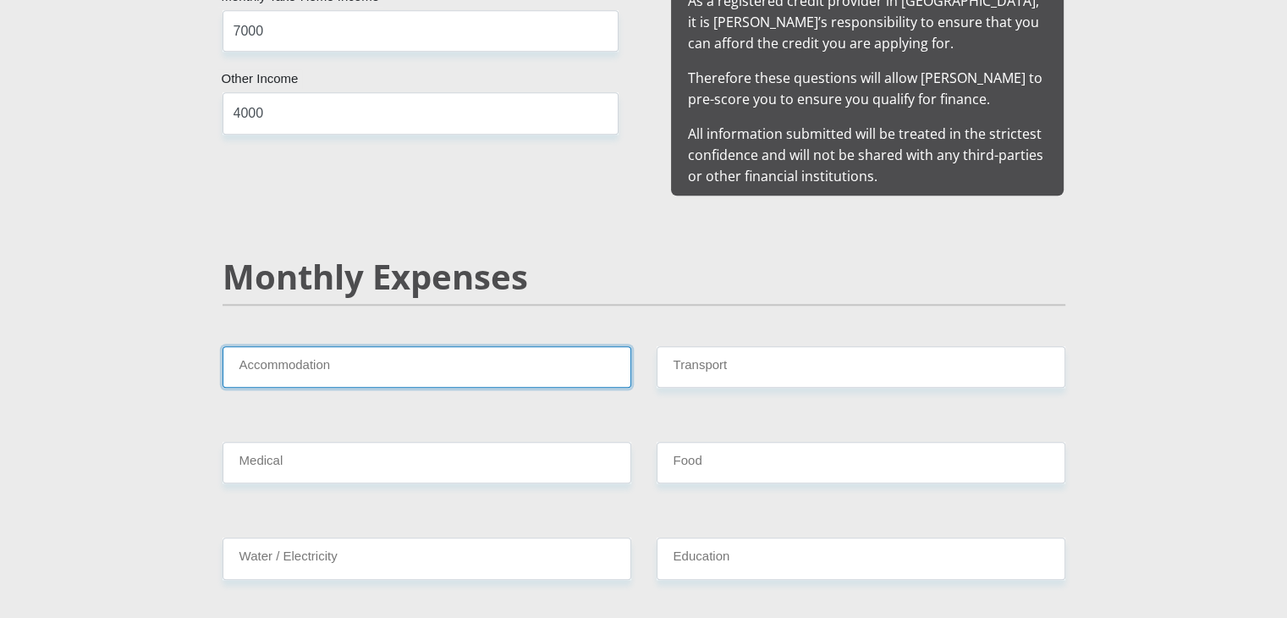
click at [538, 346] on input "Accommodation" at bounding box center [427, 366] width 409 height 41
type input "0"
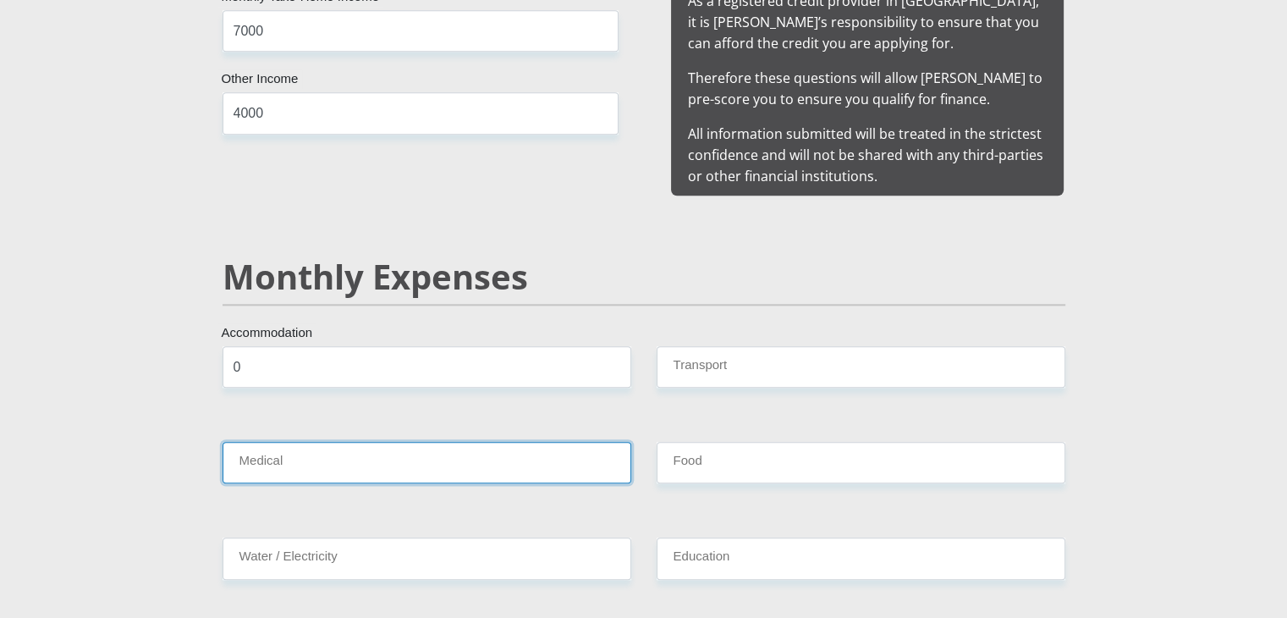
click at [498, 442] on input "Medical" at bounding box center [427, 462] width 409 height 41
type input "0"
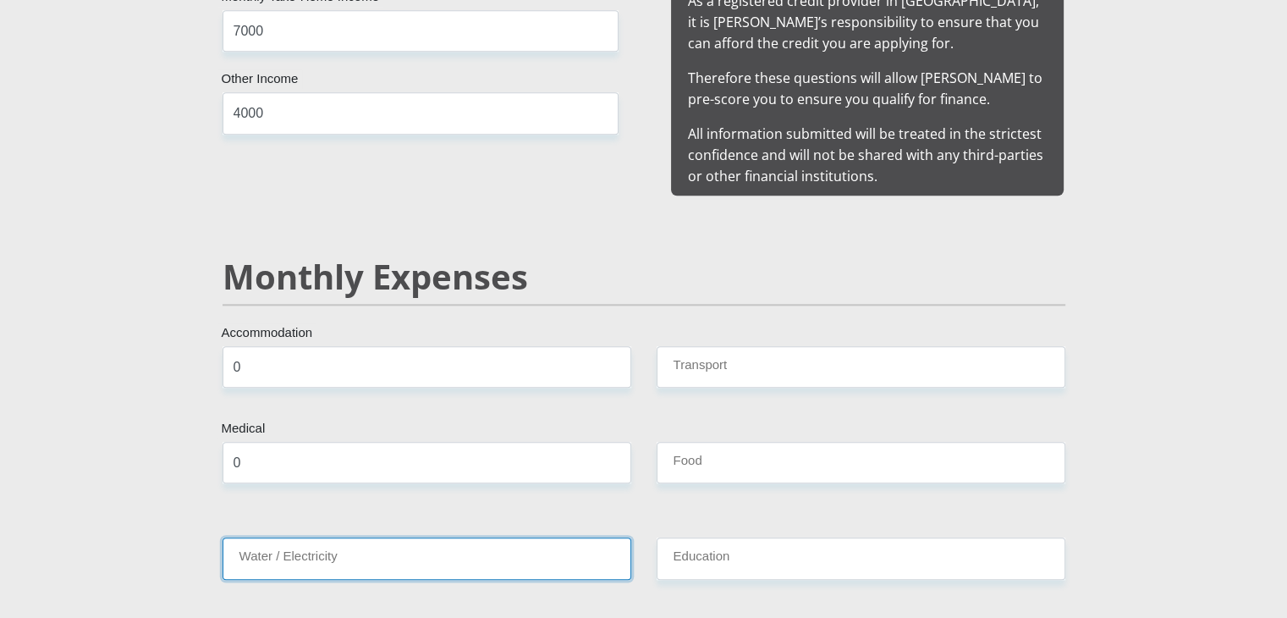
click at [430, 537] on input "Water / Electricity" at bounding box center [427, 557] width 409 height 41
type input "0"
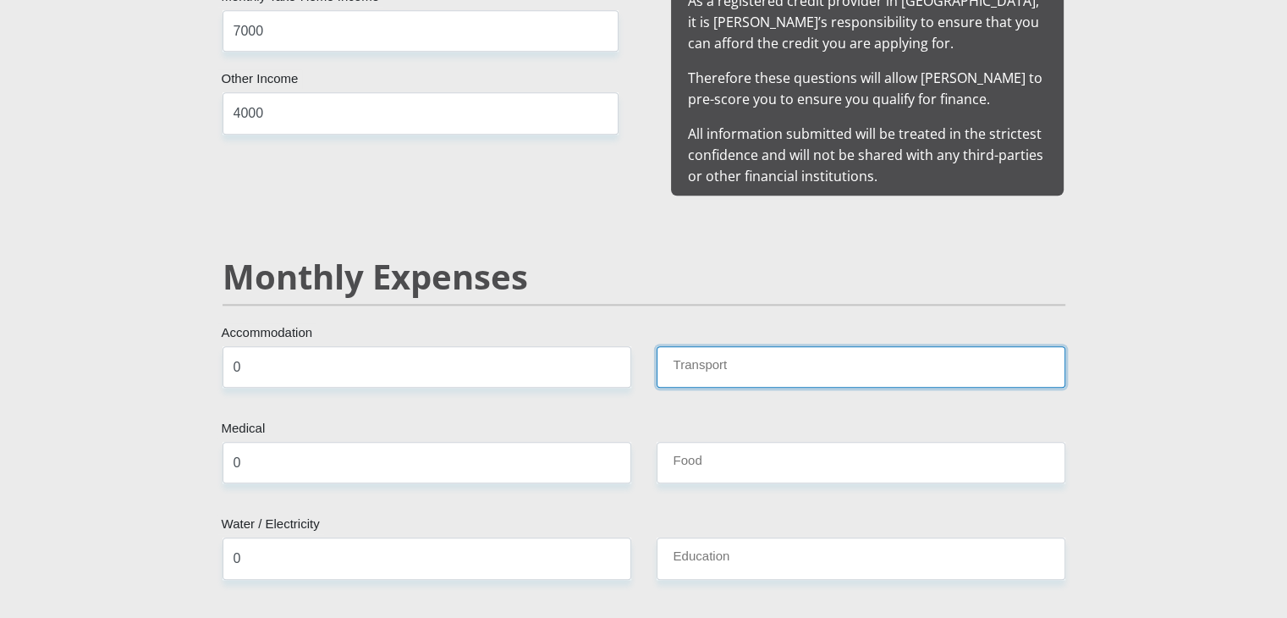
click at [743, 347] on input "Transport" at bounding box center [861, 366] width 409 height 41
type input "0"
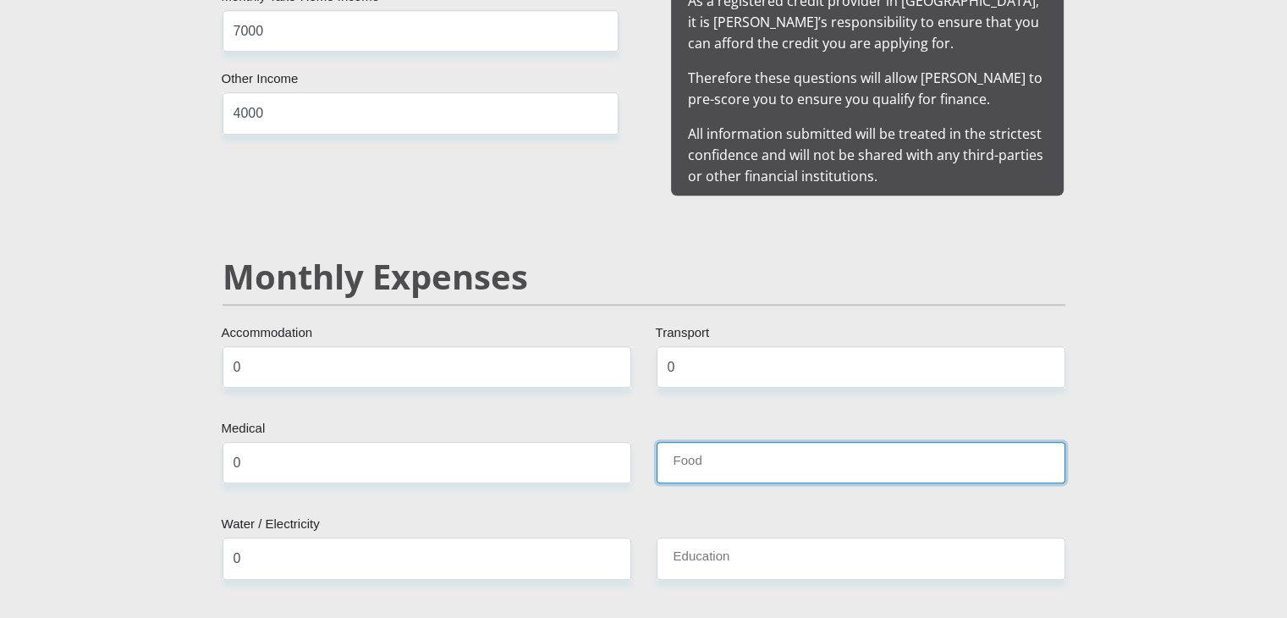
click at [737, 442] on input "Food" at bounding box center [861, 462] width 409 height 41
type input "1500"
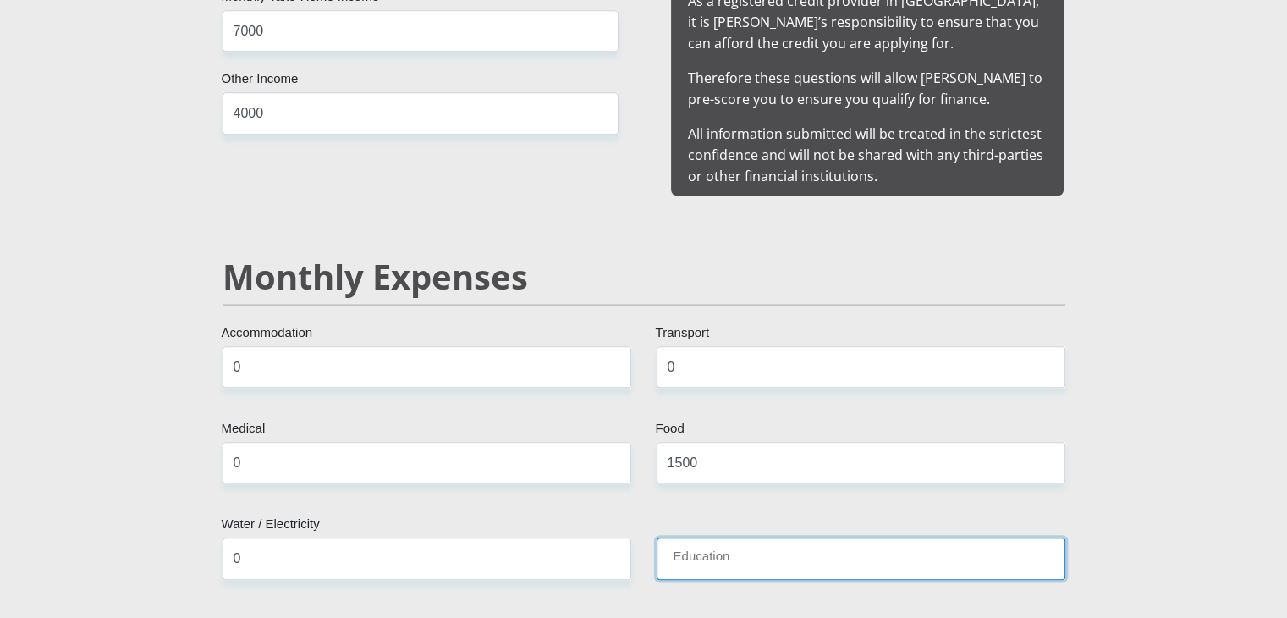
click at [689, 541] on input "Education" at bounding box center [861, 557] width 409 height 41
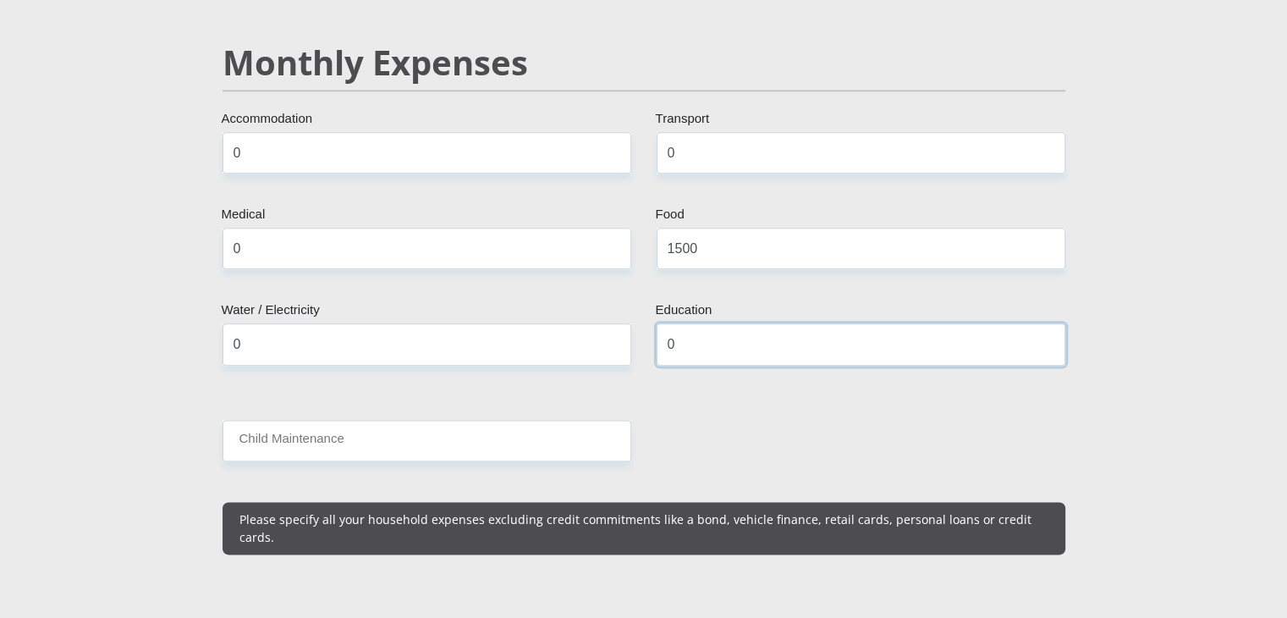
scroll to position [2029, 0]
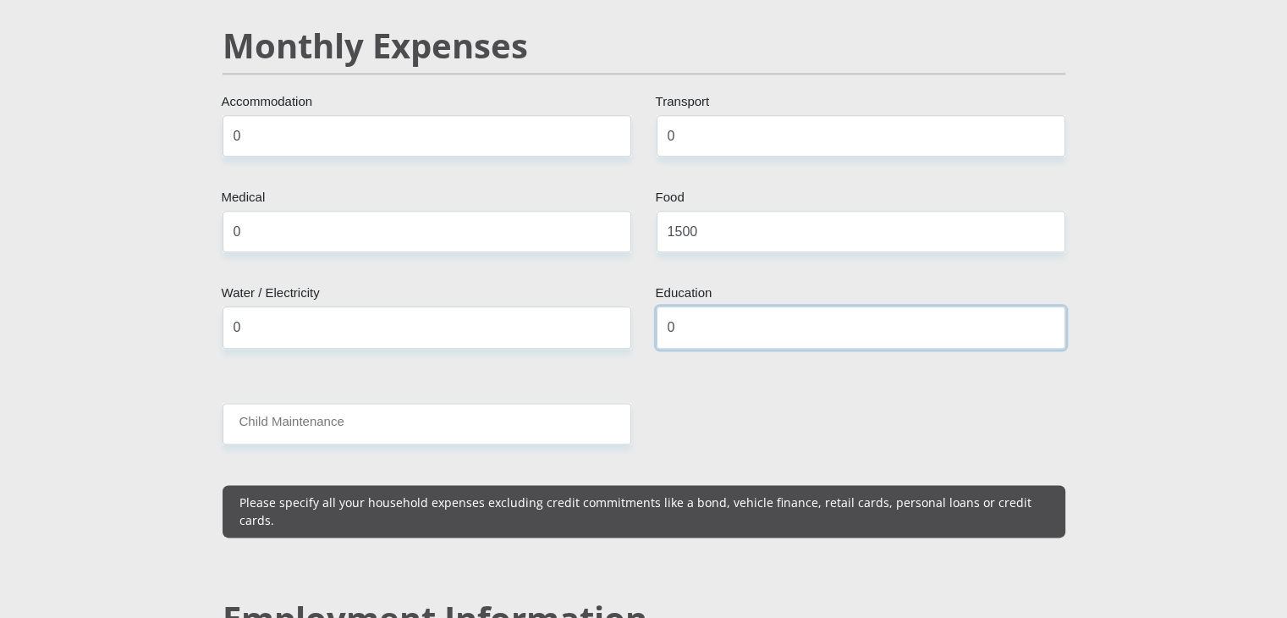
type input "0"
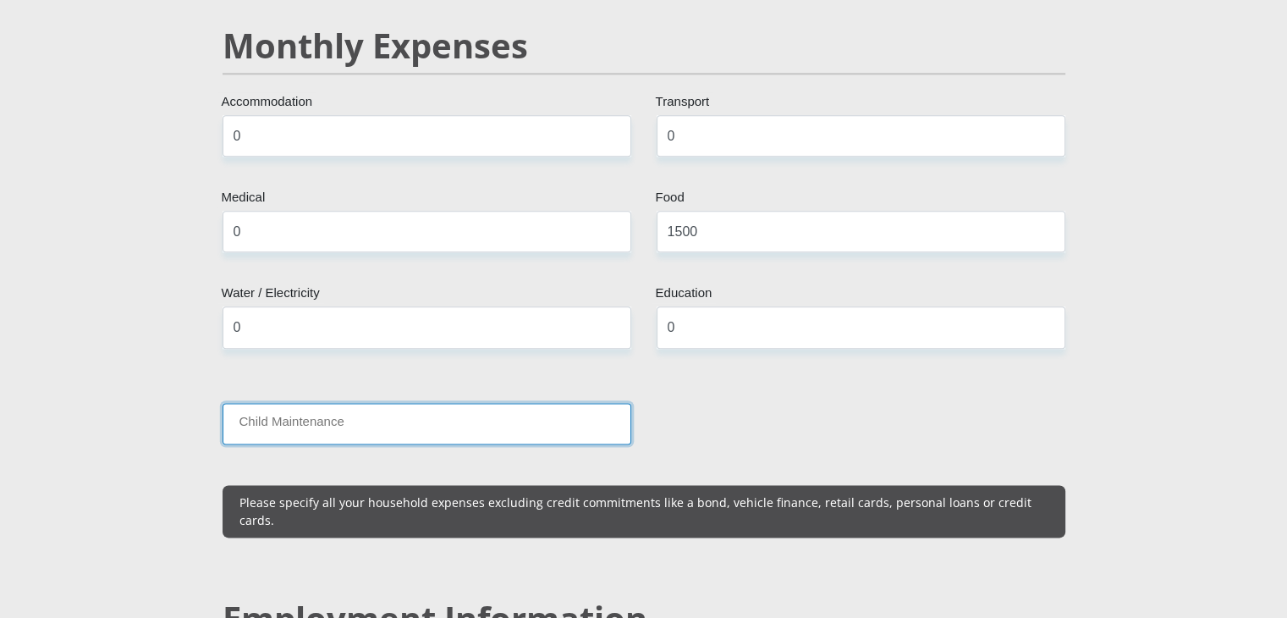
click at [304, 403] on input "Child Maintenance" at bounding box center [427, 423] width 409 height 41
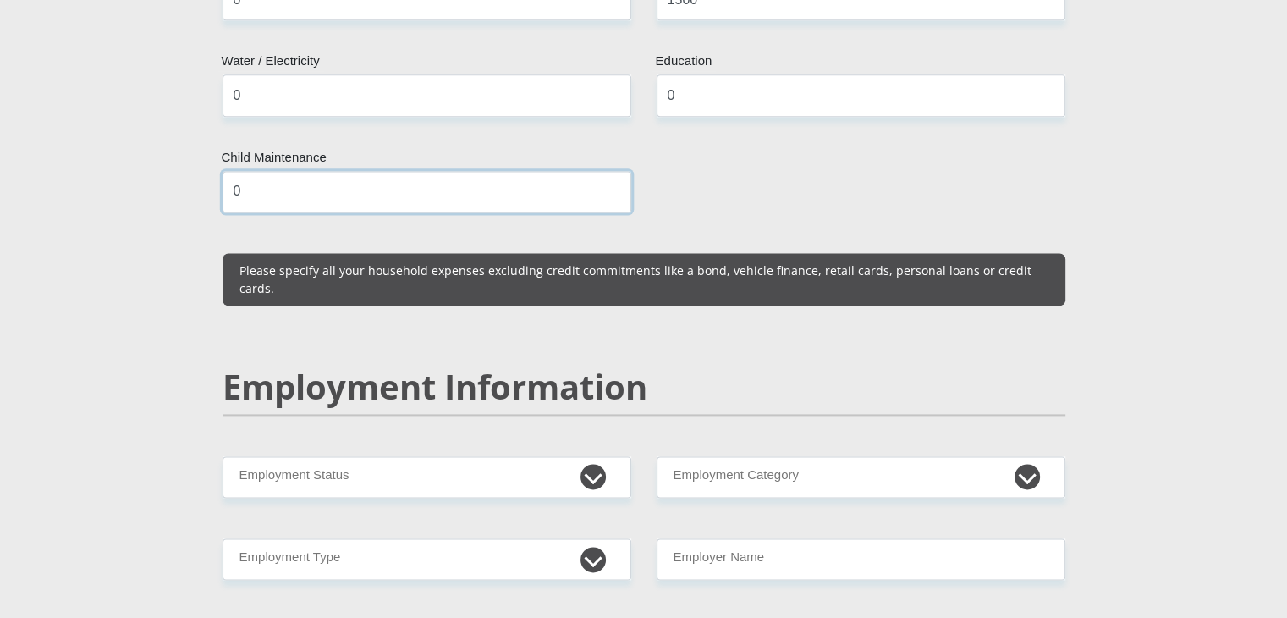
scroll to position [2305, 0]
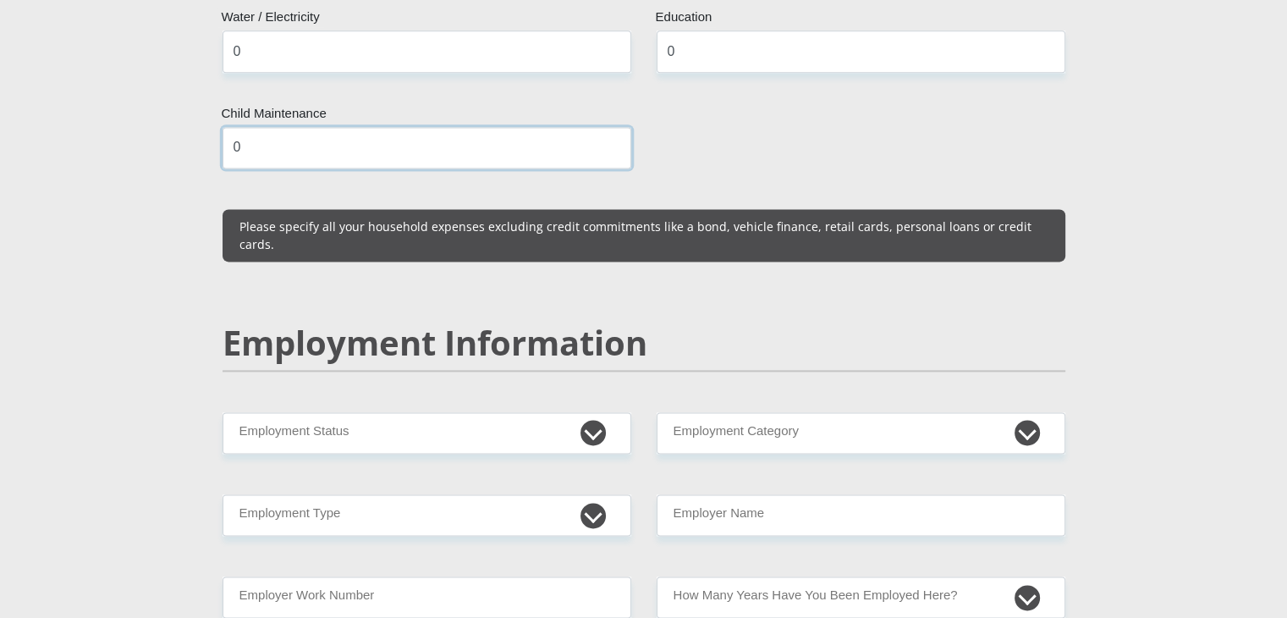
type input "0"
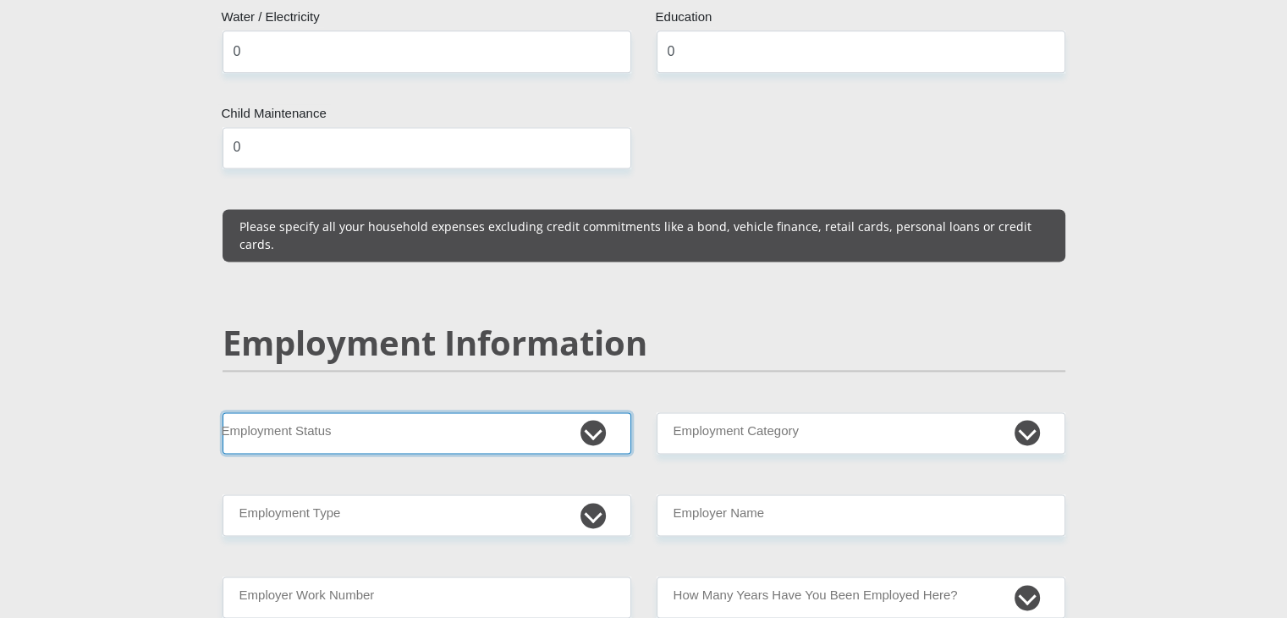
click at [596, 412] on select "Permanent/Full-time Part-time/Casual [DEMOGRAPHIC_DATA] Worker Self-Employed Ho…" at bounding box center [427, 432] width 409 height 41
select select "1"
click at [223, 412] on select "Permanent/Full-time Part-time/Casual [DEMOGRAPHIC_DATA] Worker Self-Employed Ho…" at bounding box center [427, 432] width 409 height 41
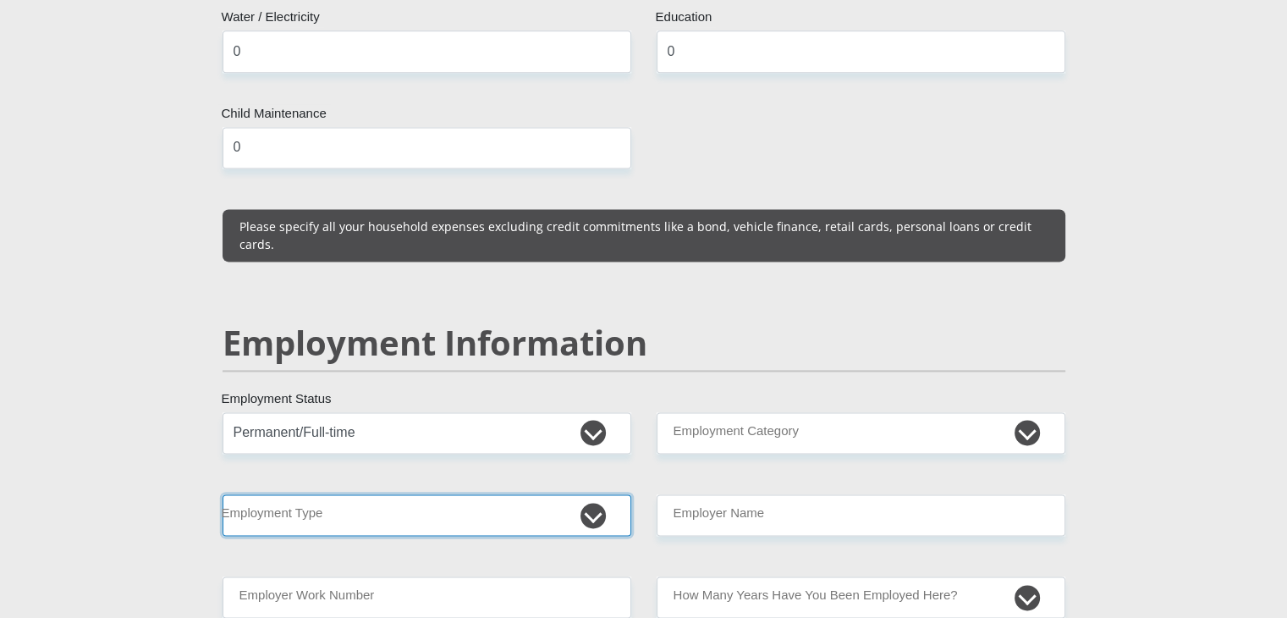
click at [384, 494] on select "College/Lecturer Craft Seller Creative Driver Executive Farmer Forces - Non Com…" at bounding box center [427, 514] width 409 height 41
select select "Manager"
click at [223, 494] on select "College/Lecturer Craft Seller Creative Driver Executive Farmer Forces - Non Com…" at bounding box center [427, 514] width 409 height 41
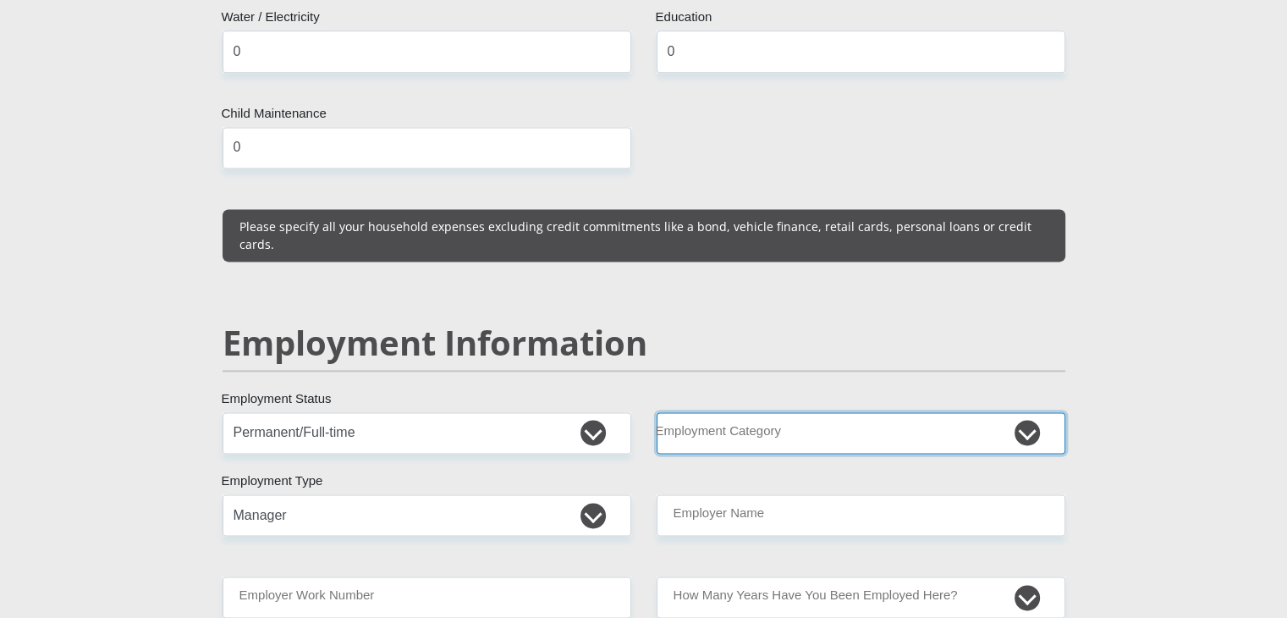
click at [817, 412] on select "AGRICULTURE ALCOHOL & TOBACCO CONSTRUCTION MATERIALS METALLURGY EQUIPMENT FOR R…" at bounding box center [861, 432] width 409 height 41
select select "6"
click at [657, 412] on select "AGRICULTURE ALCOHOL & TOBACCO CONSTRUCTION MATERIALS METALLURGY EQUIPMENT FOR R…" at bounding box center [861, 432] width 409 height 41
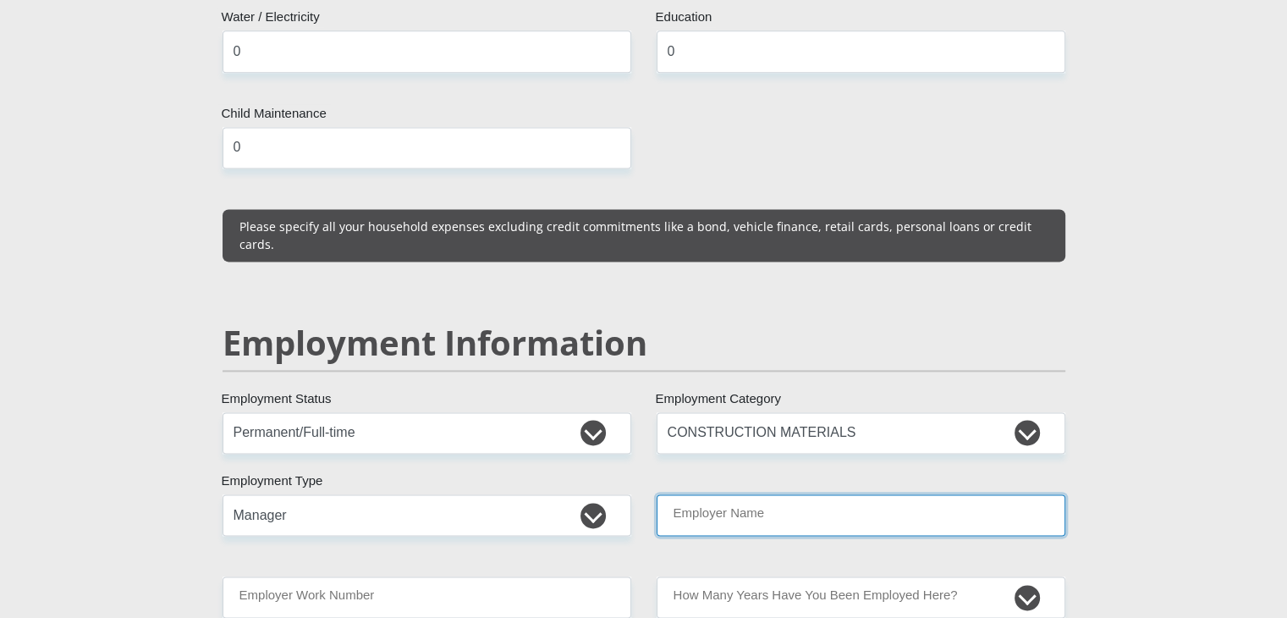
click at [714, 494] on input "Employer Name" at bounding box center [861, 514] width 409 height 41
type input "SihleCivilProjectsDevelopment"
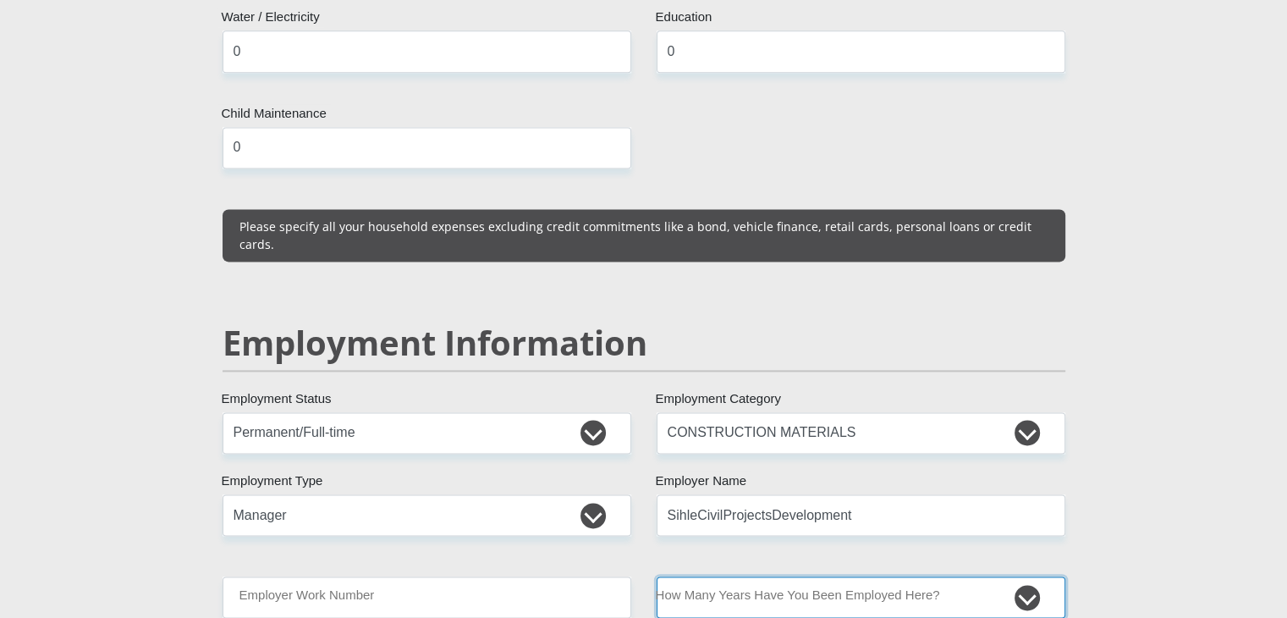
click at [725, 576] on select "less than 1 year 1-3 years 3-5 years 5+ years" at bounding box center [861, 596] width 409 height 41
select select "48"
click at [657, 576] on select "less than 1 year 1-3 years 3-5 years 5+ years" at bounding box center [861, 596] width 409 height 41
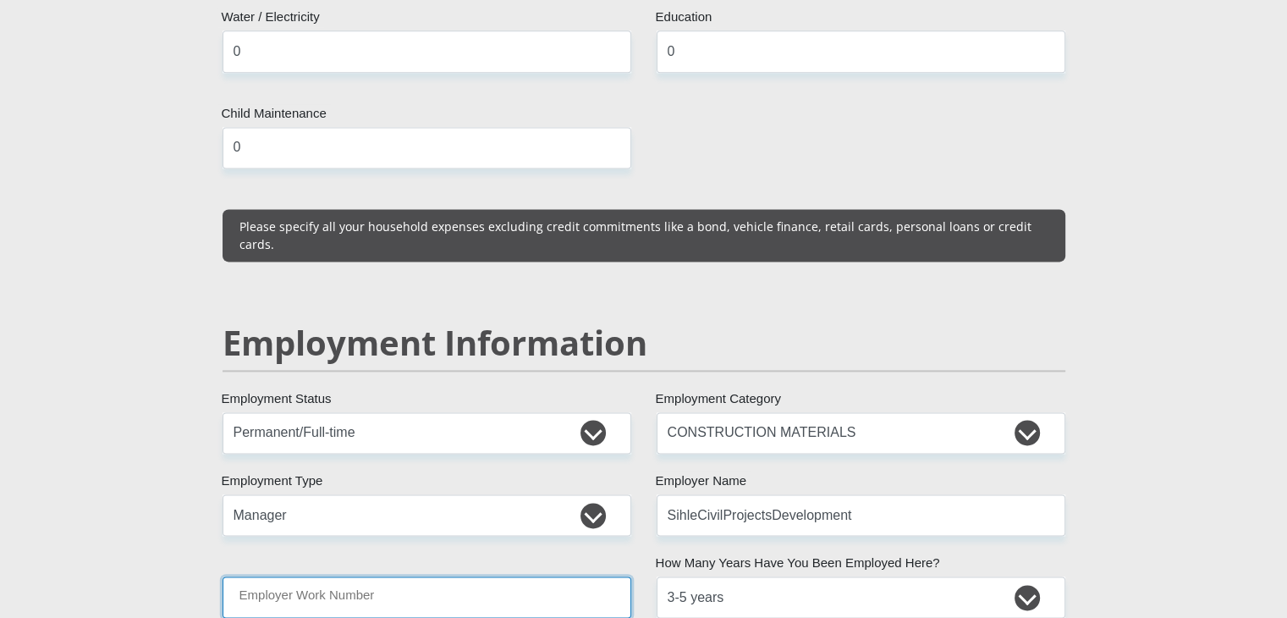
click at [471, 576] on input "Employer Work Number" at bounding box center [427, 596] width 409 height 41
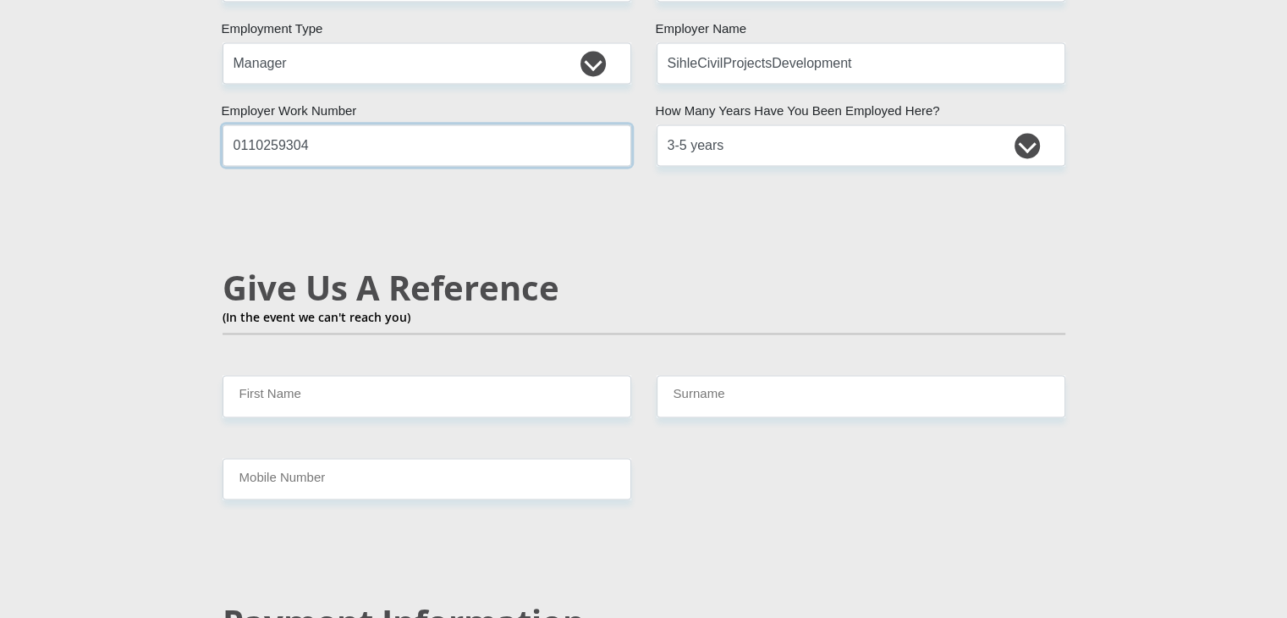
scroll to position [2786, 0]
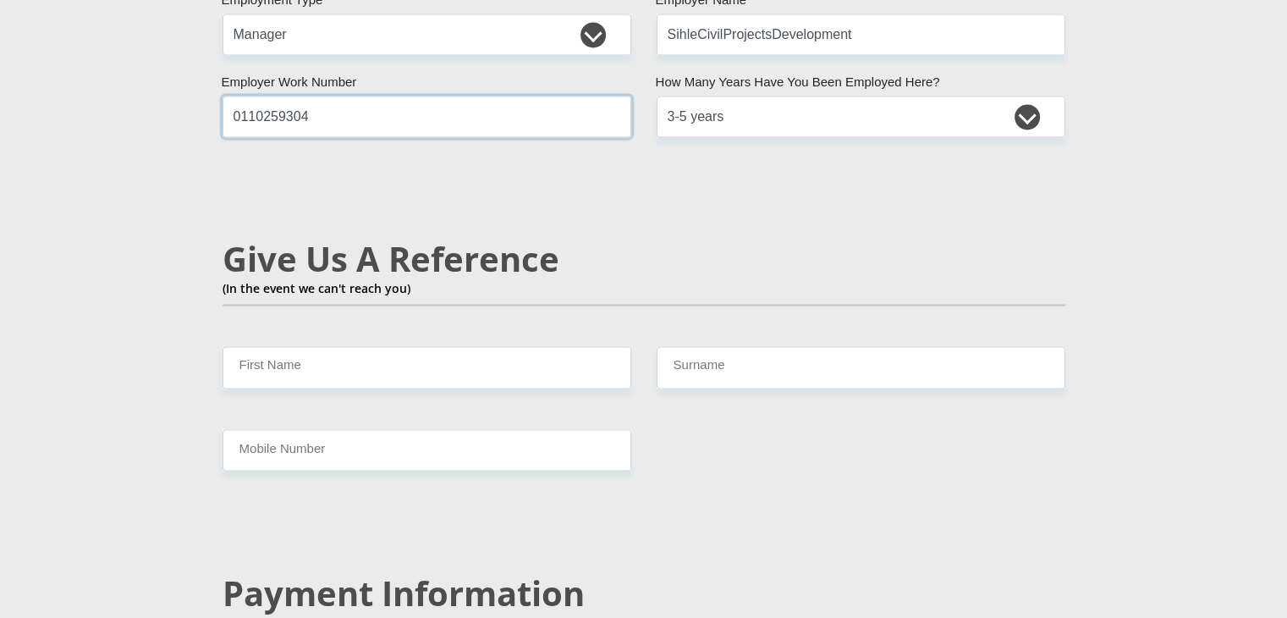
type input "0110259304"
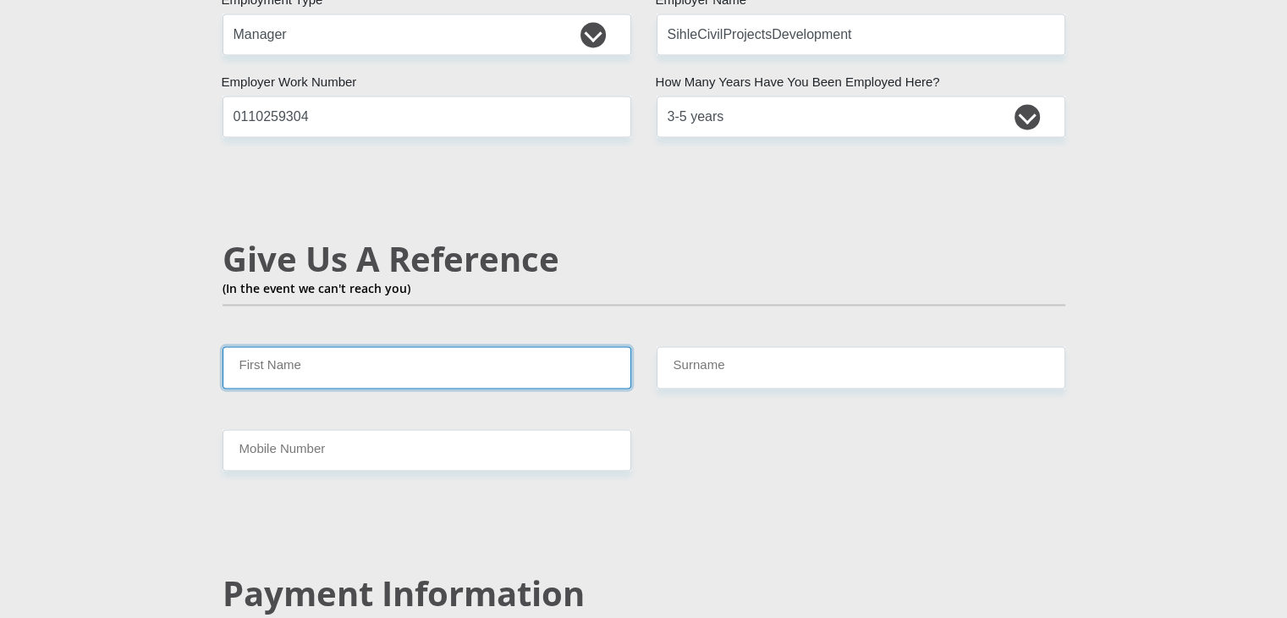
click at [536, 346] on input "First Name" at bounding box center [427, 366] width 409 height 41
type input "Lender"
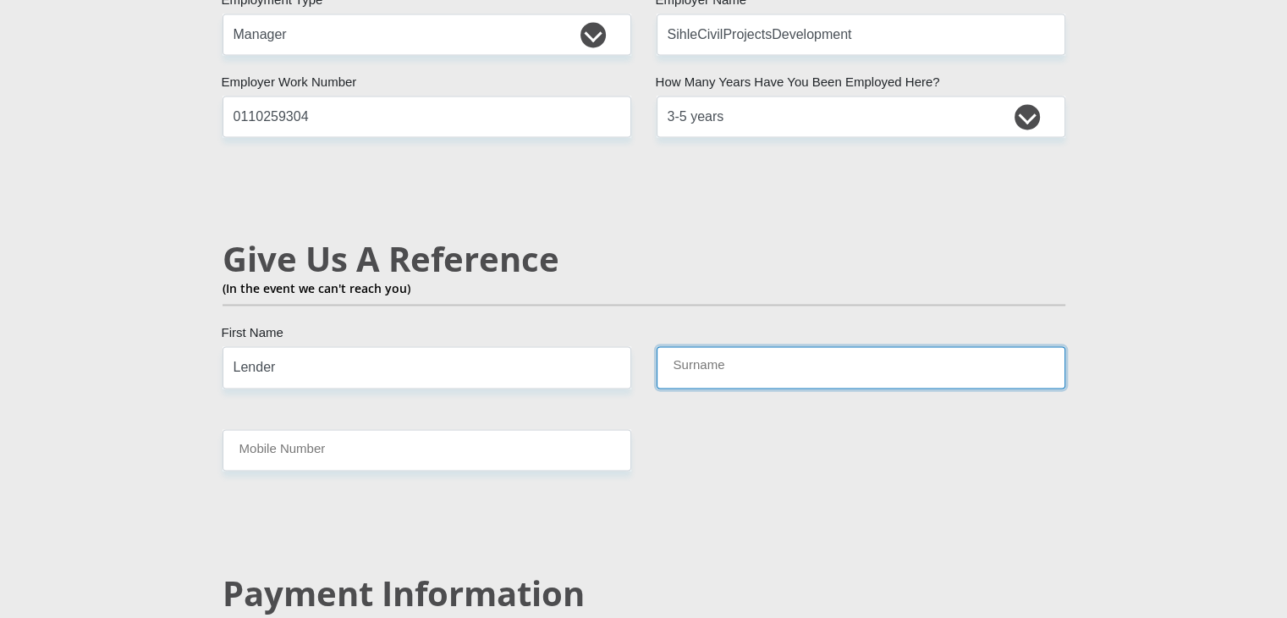
click at [695, 346] on input "Surname" at bounding box center [861, 366] width 409 height 41
type input "Shikoane"
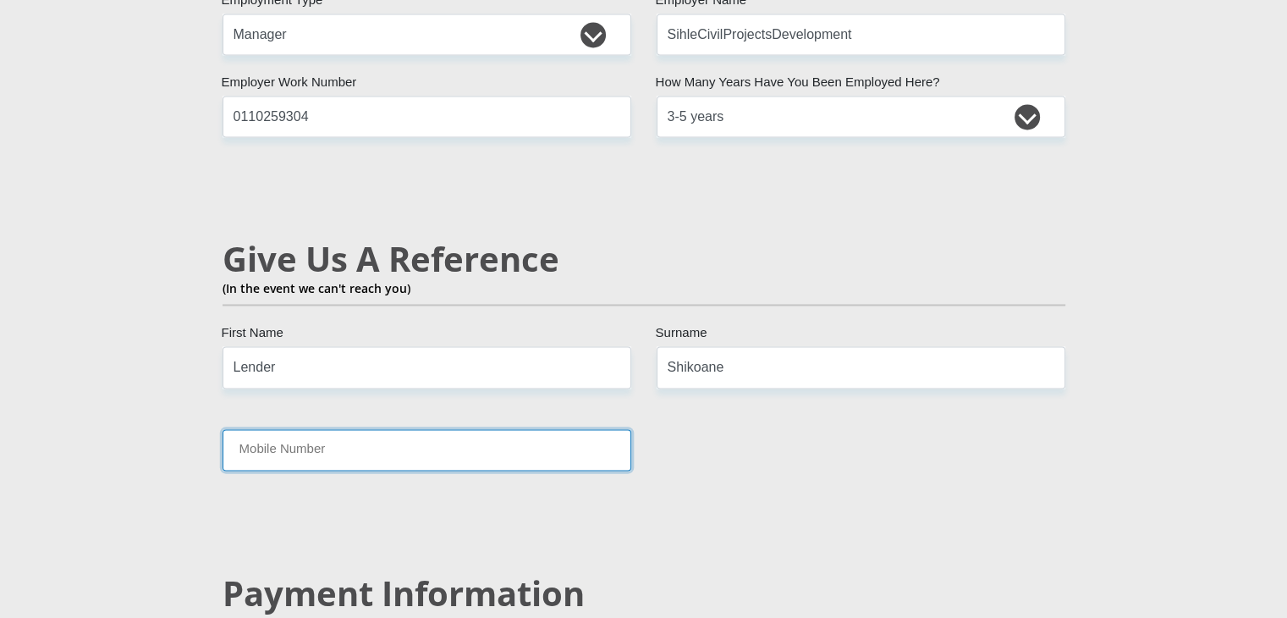
click at [484, 429] on input "Mobile Number" at bounding box center [427, 449] width 409 height 41
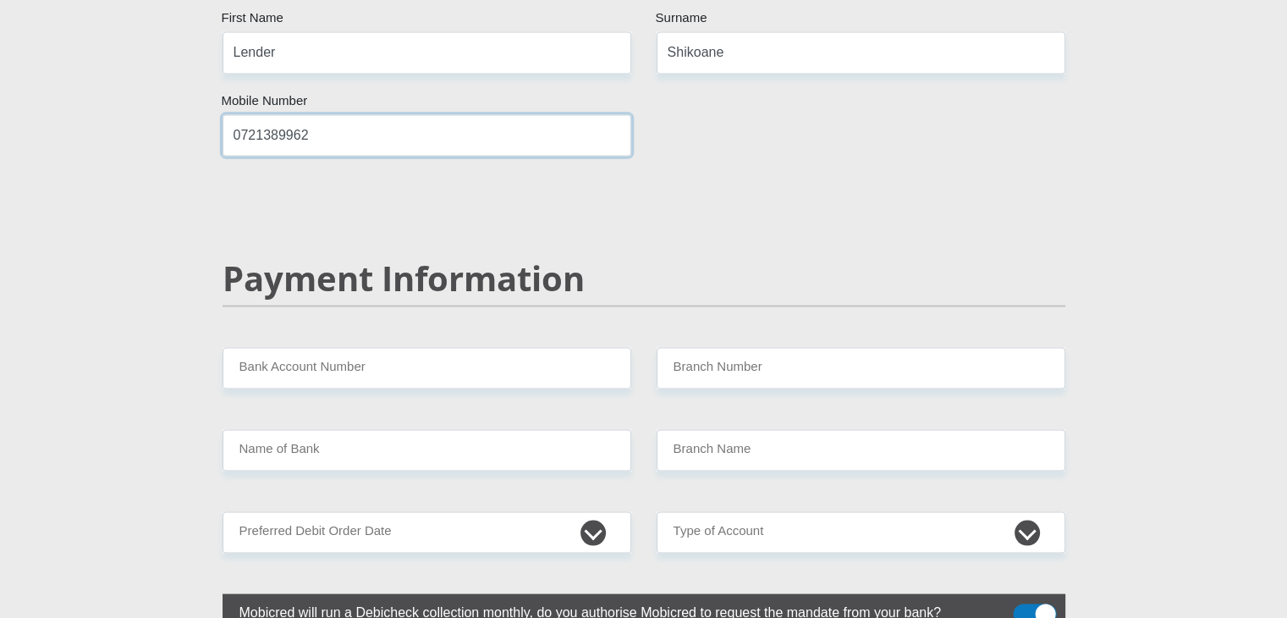
scroll to position [3107, 0]
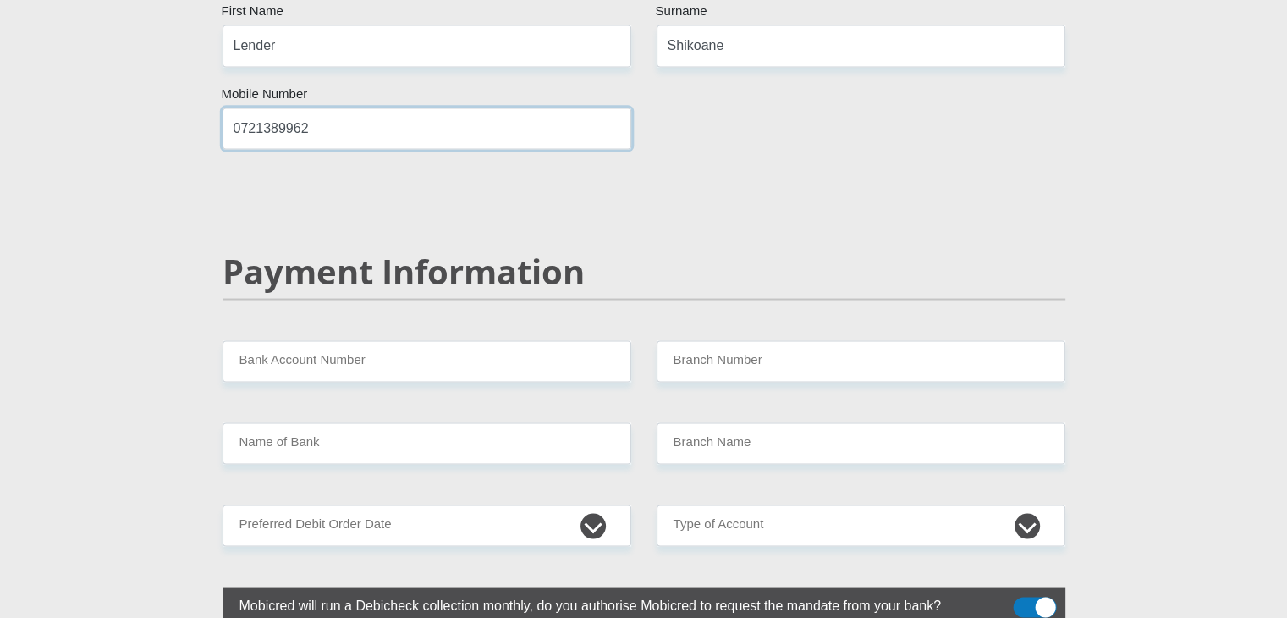
type input "0721389962"
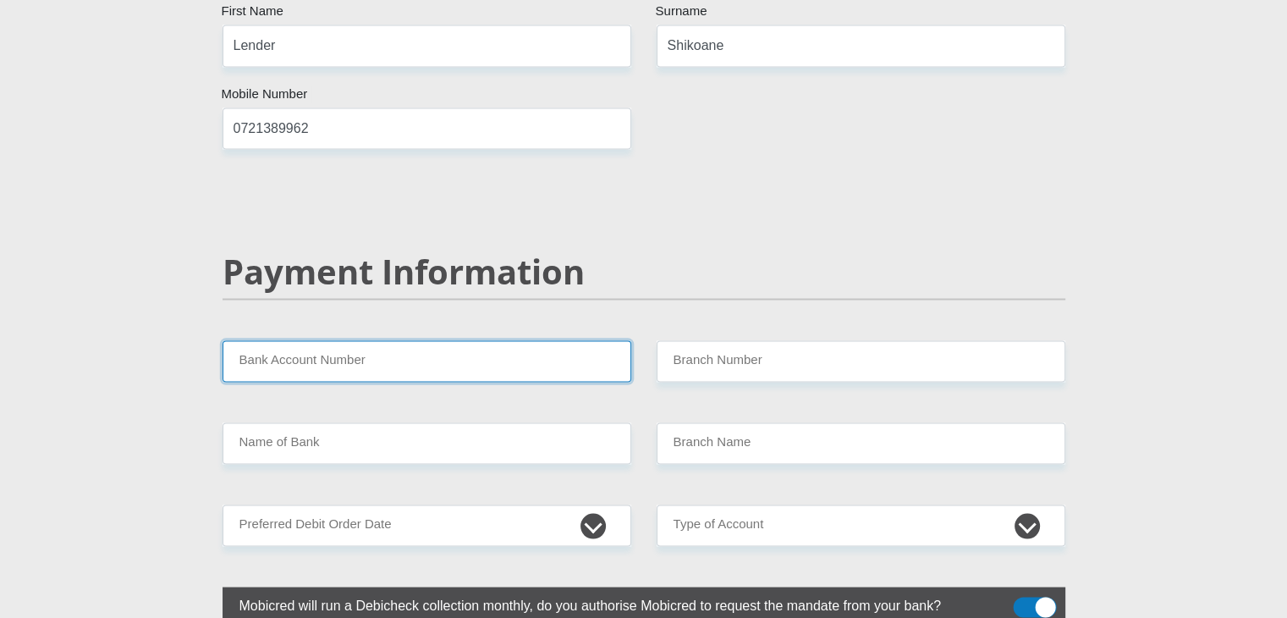
click at [416, 340] on input "Bank Account Number" at bounding box center [427, 360] width 409 height 41
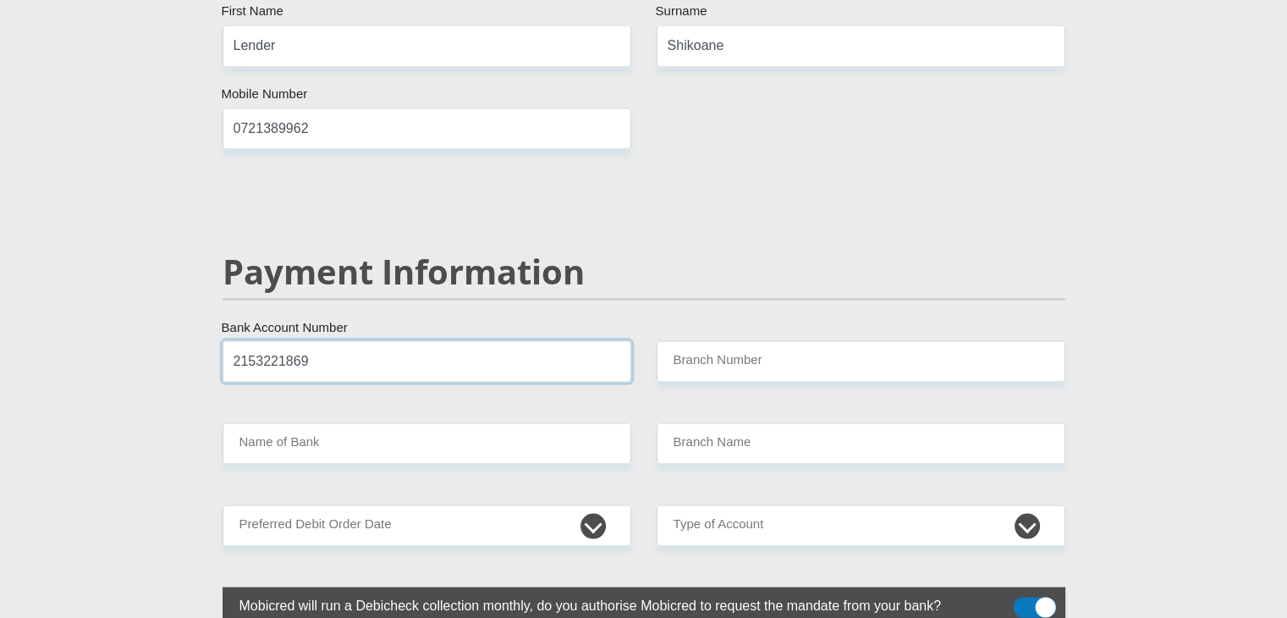
type input "2153221869"
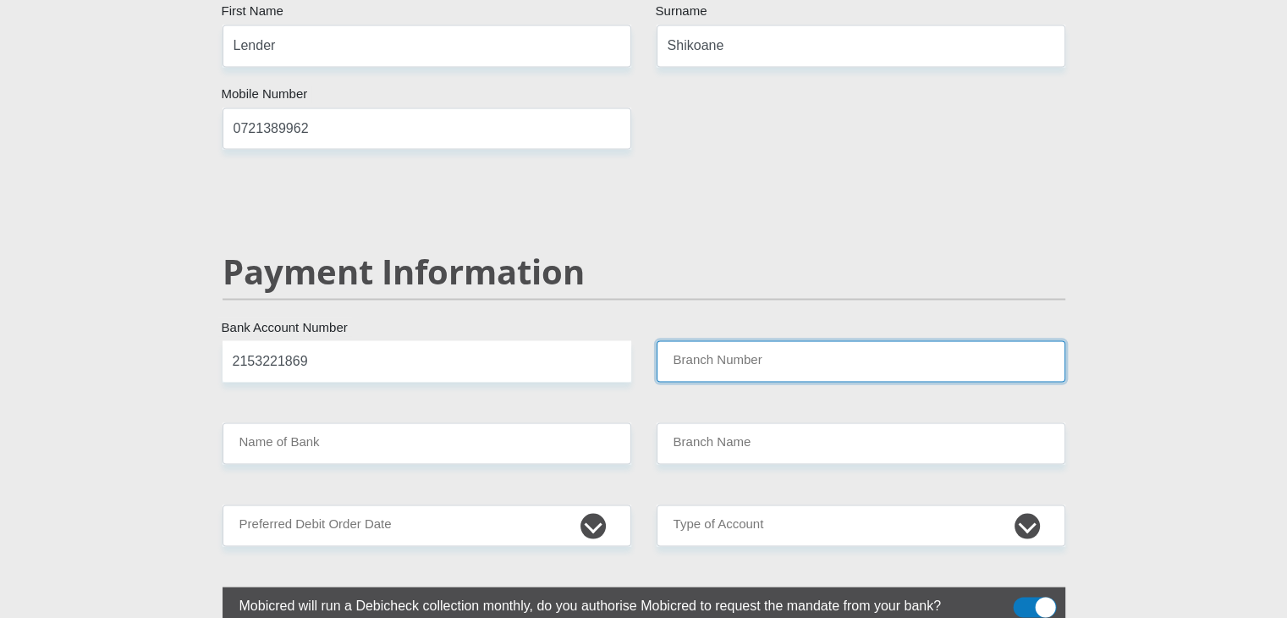
click at [686, 340] on input "Branch Number" at bounding box center [861, 360] width 409 height 41
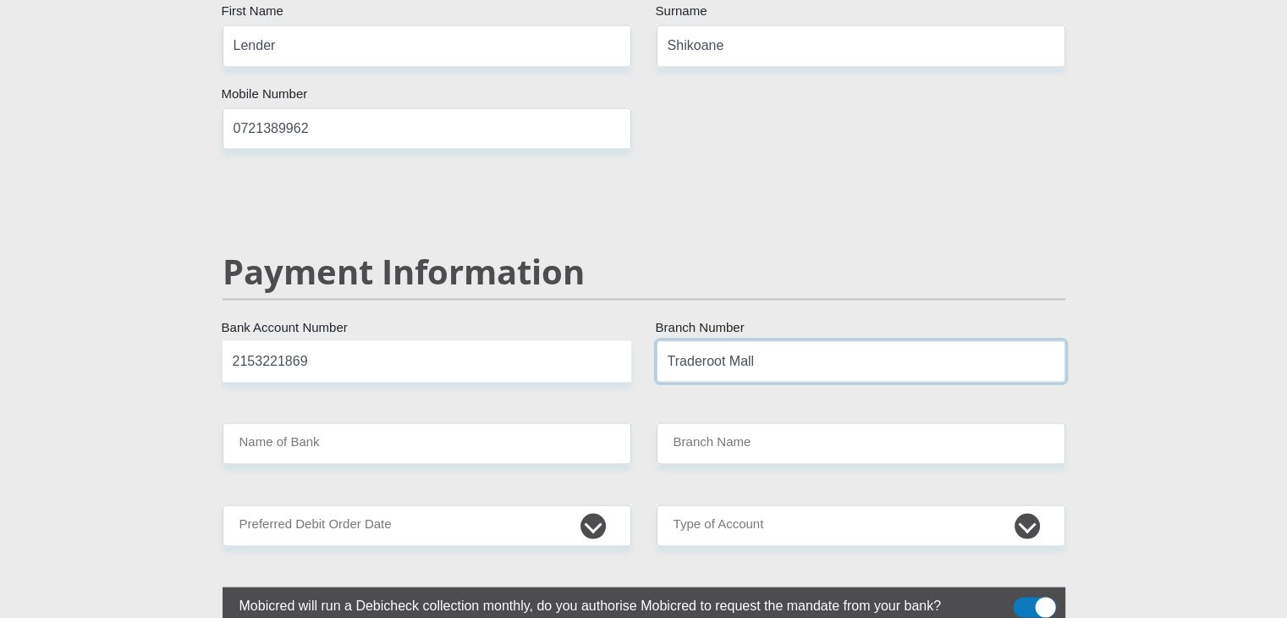
type input "Traderoot Mall"
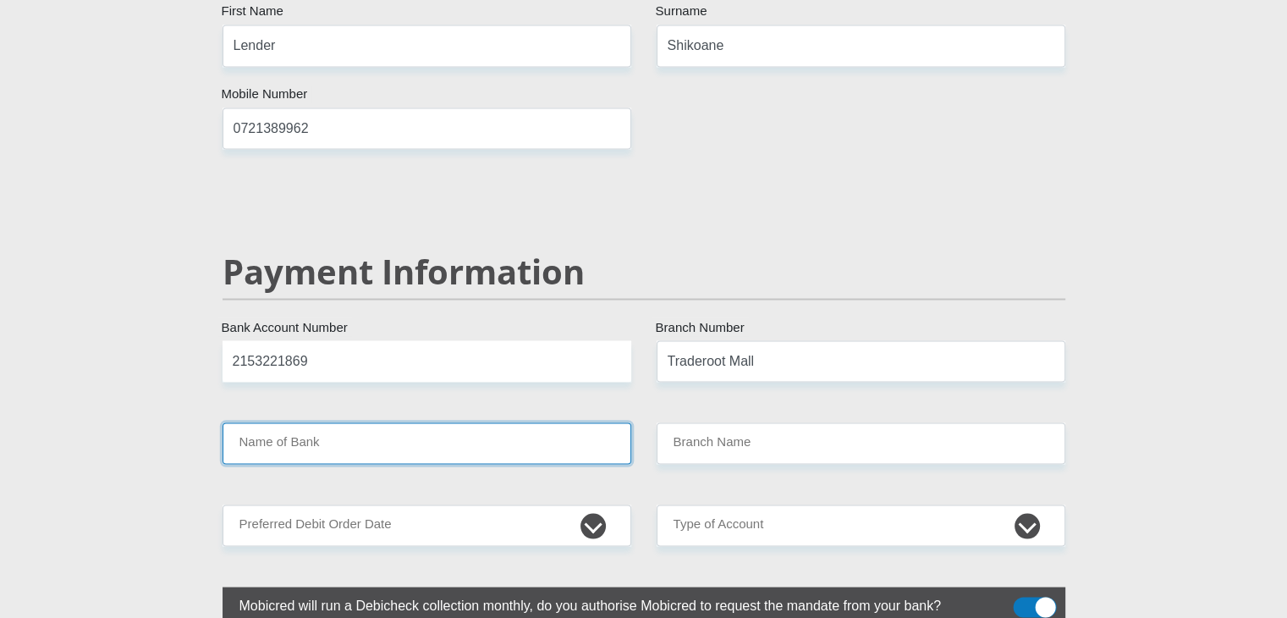
click at [460, 422] on input "Name of Bank" at bounding box center [427, 442] width 409 height 41
click at [427, 422] on input "Name of Bank" at bounding box center [427, 442] width 409 height 41
click at [305, 422] on input "Name of Bank" at bounding box center [427, 442] width 409 height 41
click at [229, 422] on input "Name of Bank" at bounding box center [427, 442] width 409 height 41
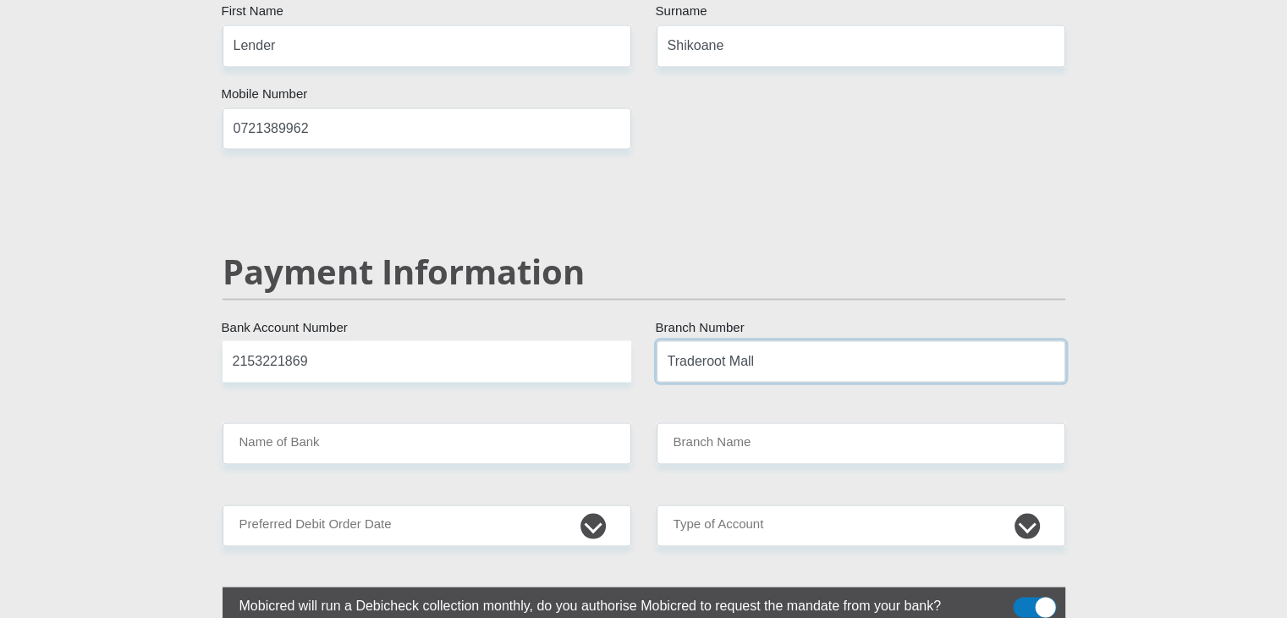
click at [781, 340] on input "Traderoot Mall" at bounding box center [861, 360] width 409 height 41
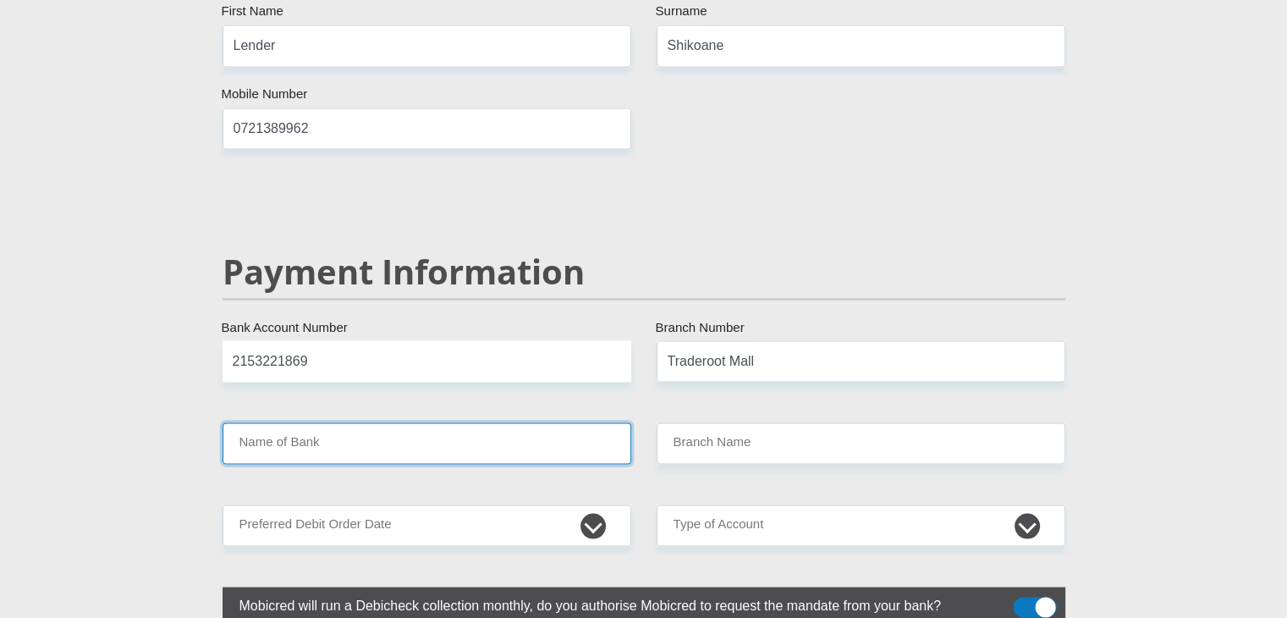
click at [498, 422] on input "Name of Bank" at bounding box center [427, 442] width 409 height 41
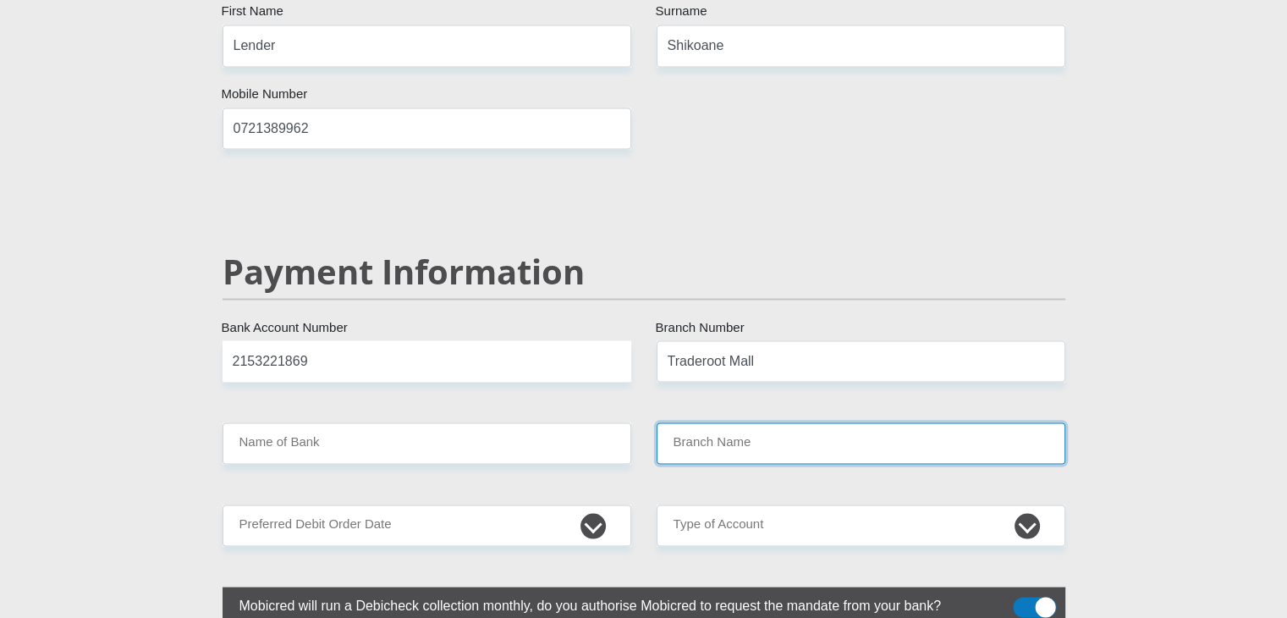
click at [684, 422] on input "Branch Name" at bounding box center [861, 442] width 409 height 41
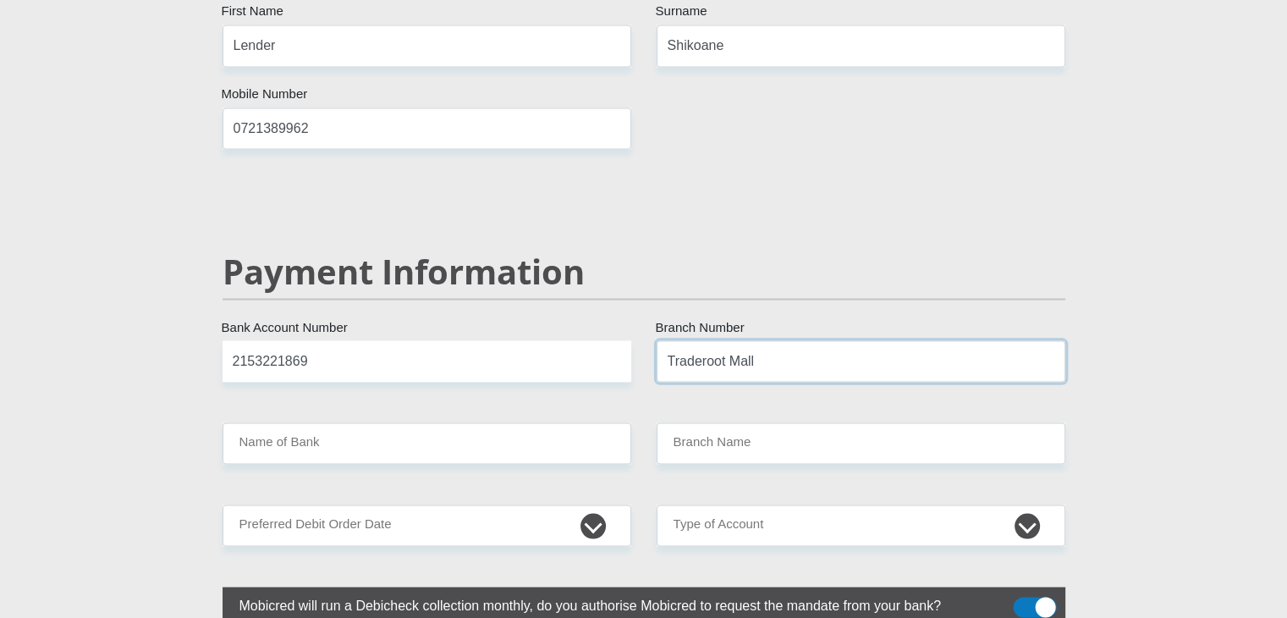
click at [765, 340] on input "Traderoot Mall" at bounding box center [861, 360] width 409 height 41
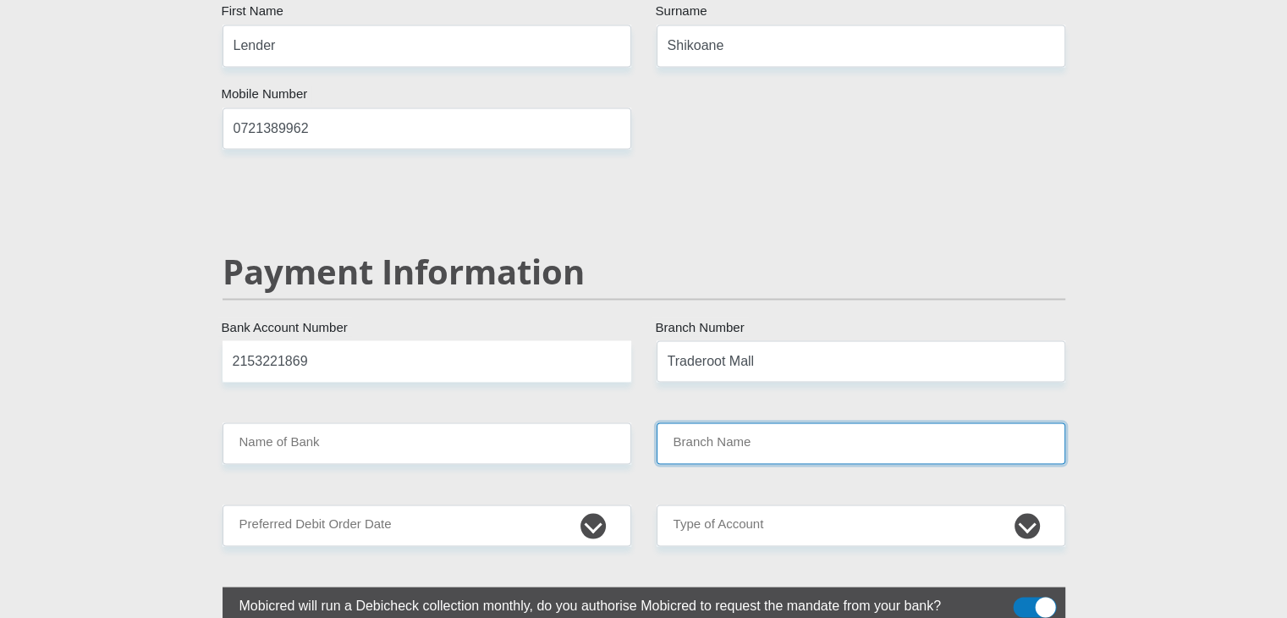
click at [712, 422] on input "Branch Name" at bounding box center [861, 442] width 409 height 41
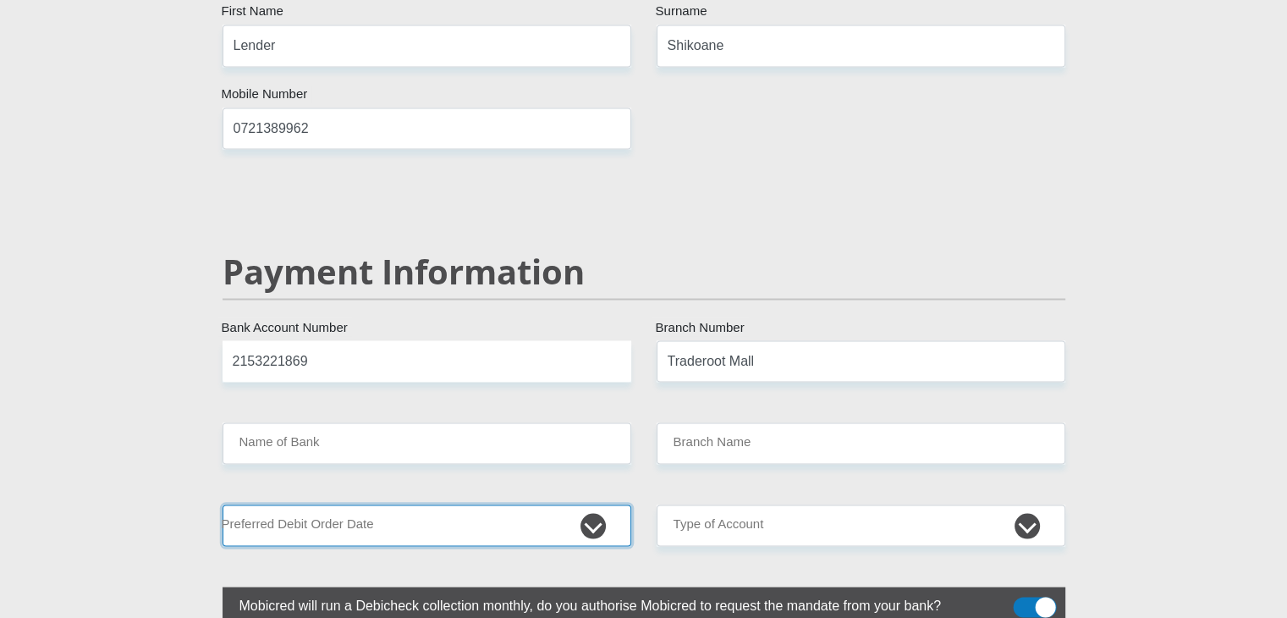
click at [442, 504] on select "1st 2nd 3rd 4th 5th 7th 18th 19th 20th 21st 22nd 23rd 24th 25th 26th 27th 28th …" at bounding box center [427, 524] width 409 height 41
select select "1"
click at [223, 504] on select "1st 2nd 3rd 4th 5th 7th 18th 19th 20th 21st 22nd 23rd 24th 25th 26th 27th 28th …" at bounding box center [427, 524] width 409 height 41
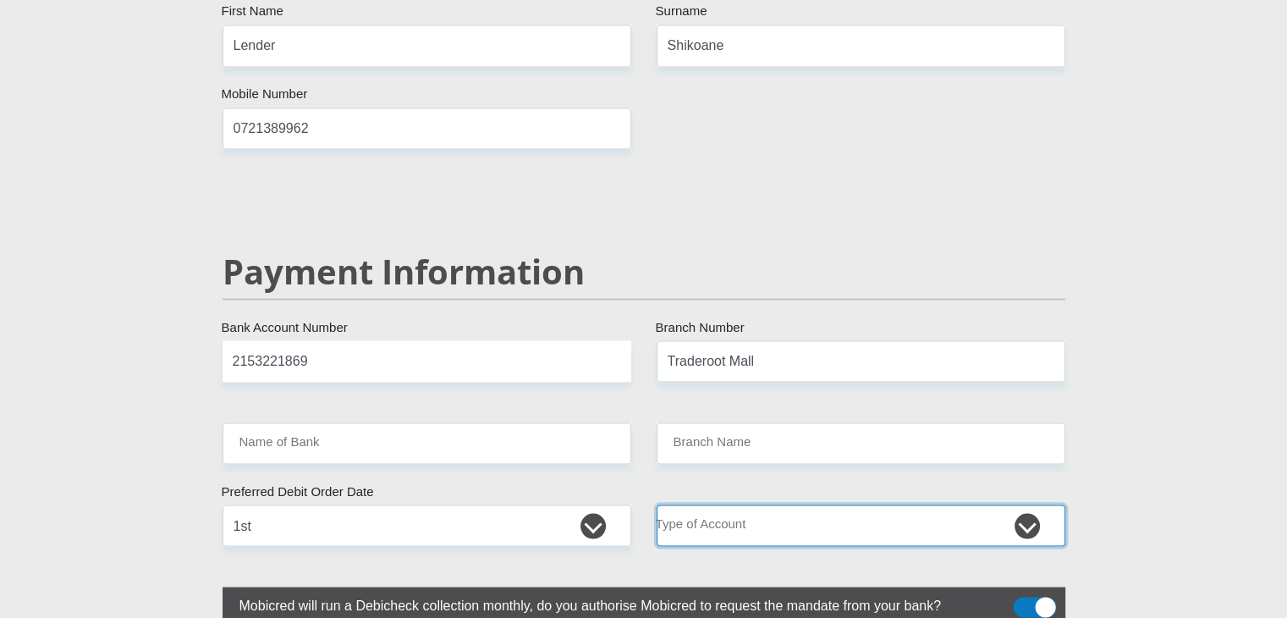
click at [798, 504] on select "Cheque Savings" at bounding box center [861, 524] width 409 height 41
select select "SAV"
click at [657, 504] on select "Cheque Savings" at bounding box center [861, 524] width 409 height 41
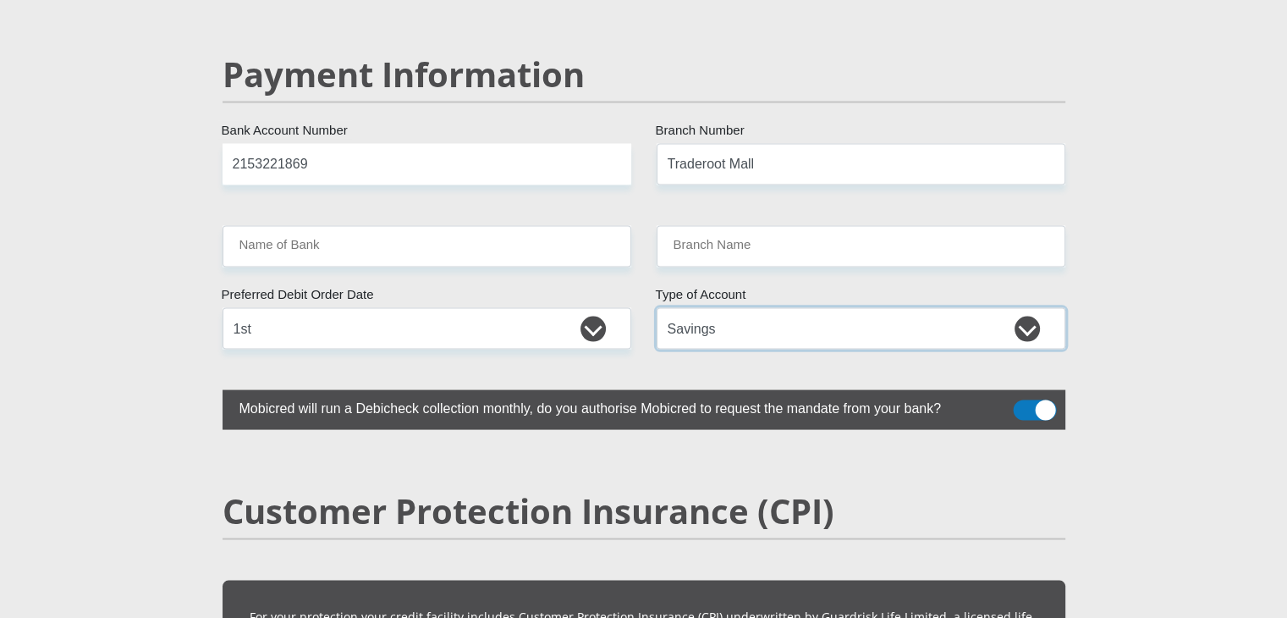
scroll to position [3310, 0]
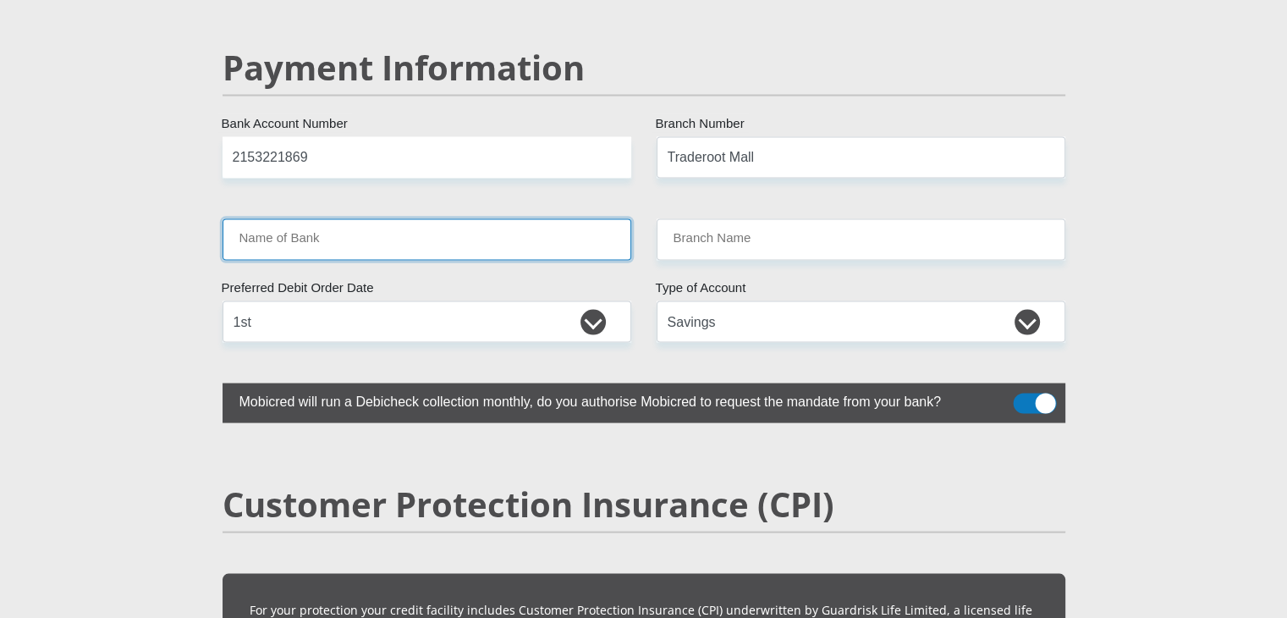
click at [523, 219] on input "Name of Bank" at bounding box center [427, 239] width 409 height 41
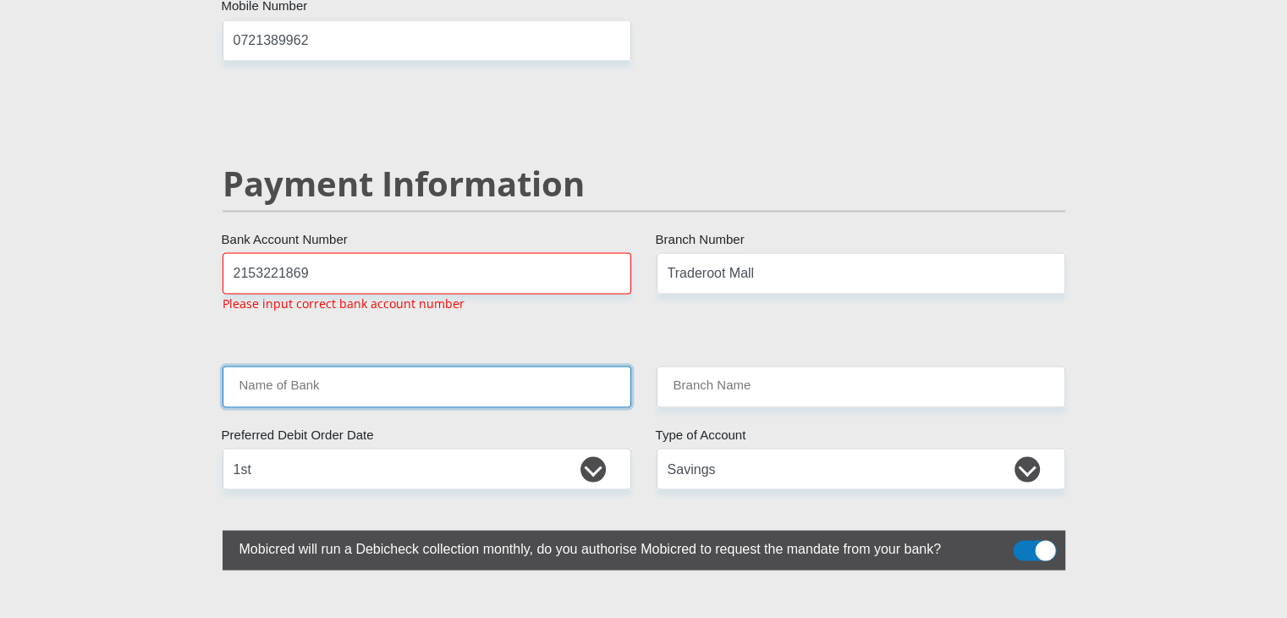
scroll to position [3193, 0]
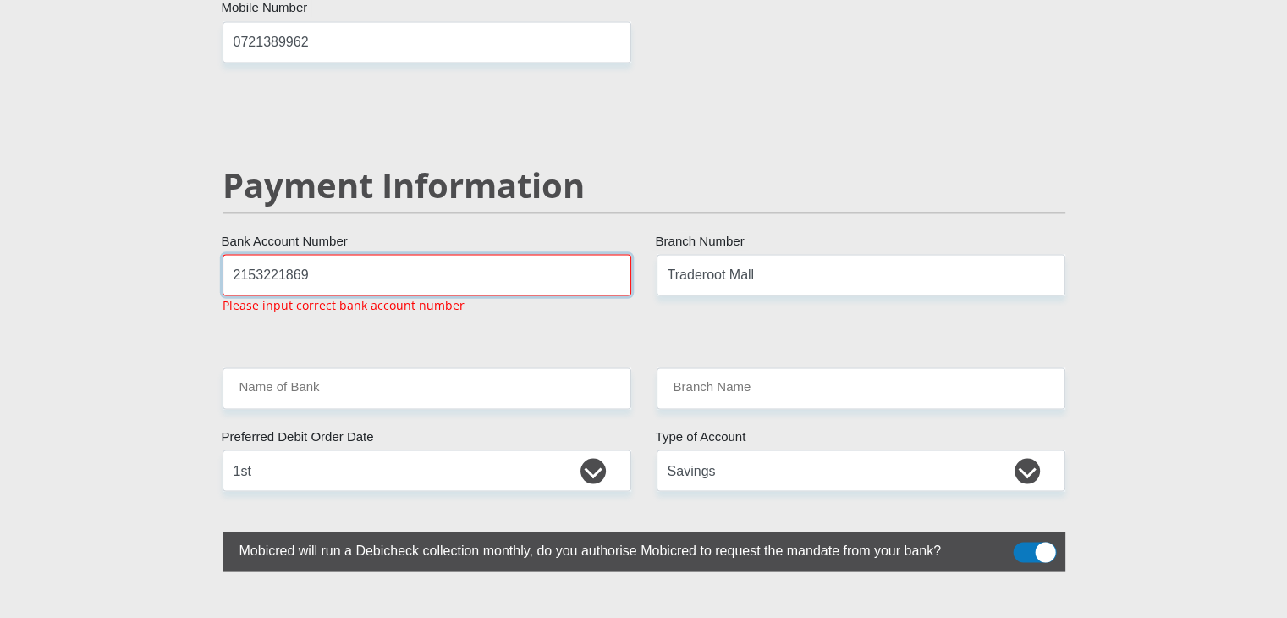
click at [370, 254] on input "2153221869" at bounding box center [427, 274] width 409 height 41
type input "2"
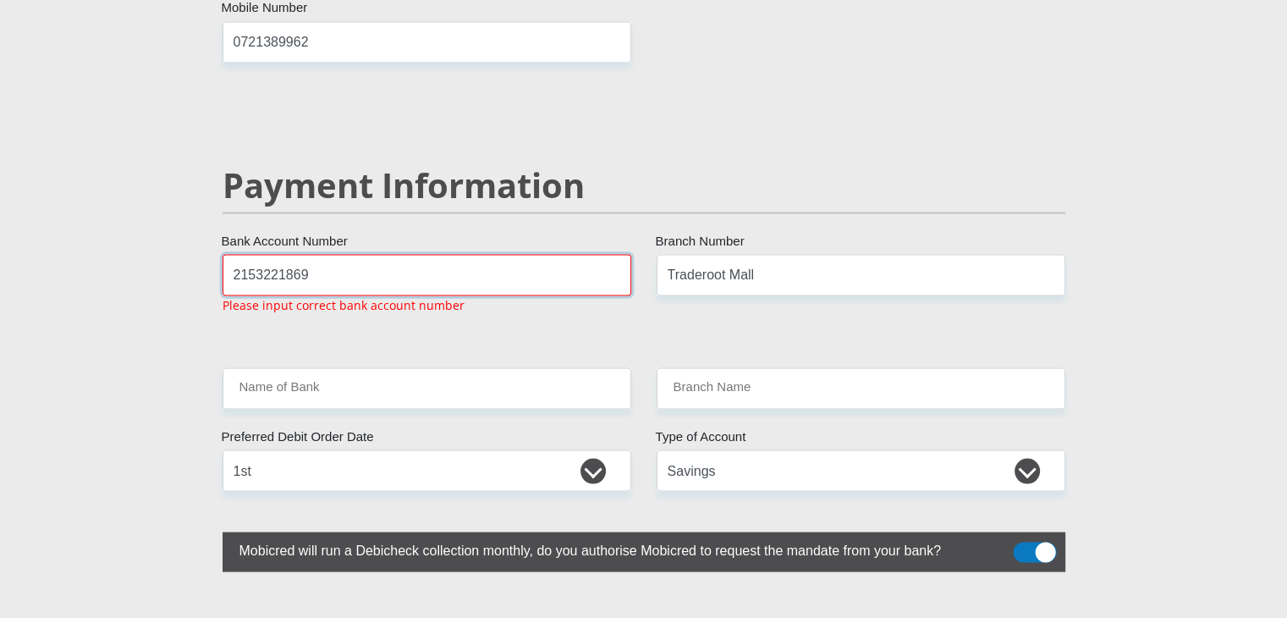
click at [311, 254] on input "2153221869" at bounding box center [427, 274] width 409 height 41
type input "2"
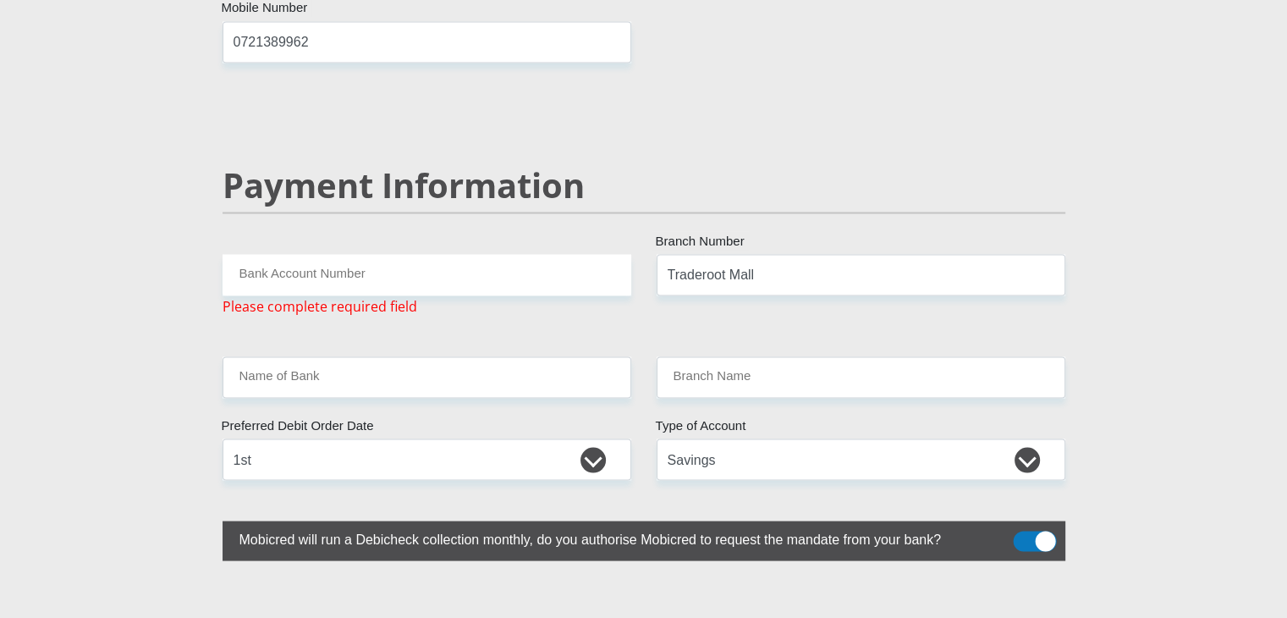
click at [250, 254] on input "Bank Account Number" at bounding box center [427, 274] width 409 height 41
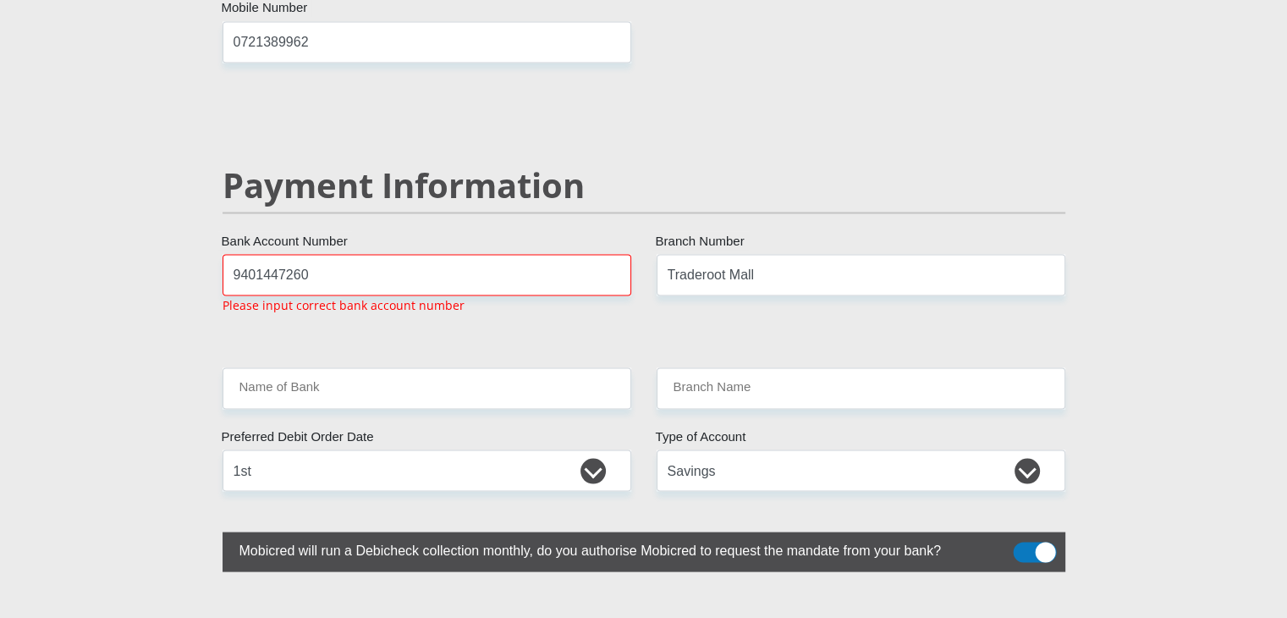
drag, startPoint x: 707, startPoint y: 238, endPoint x: 403, endPoint y: 273, distance: 305.8
click at [356, 254] on input "9401447260" at bounding box center [427, 274] width 409 height 41
type input "9"
type input "2"
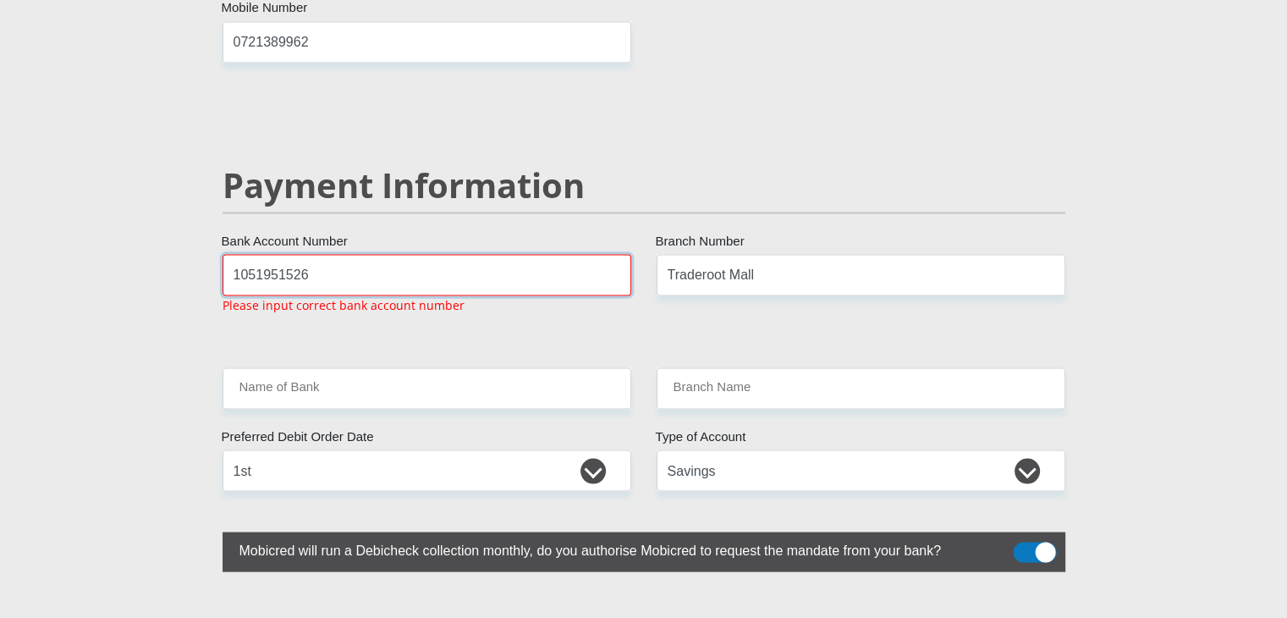
type input "1051951526"
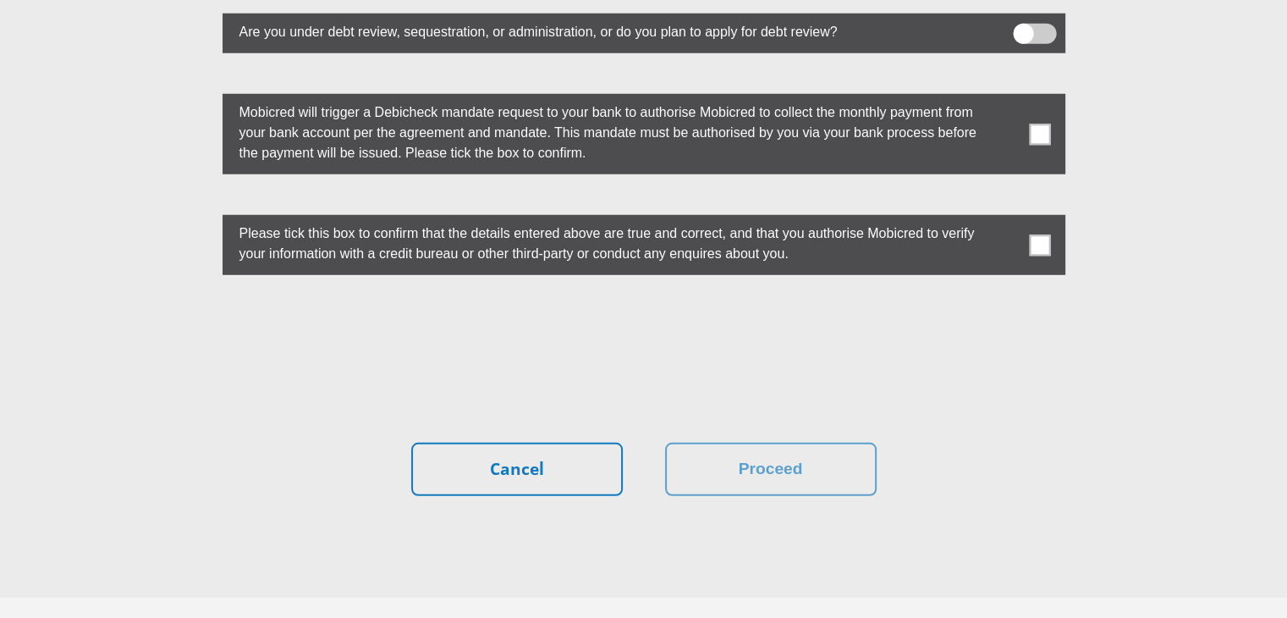
scroll to position [4768, 0]
